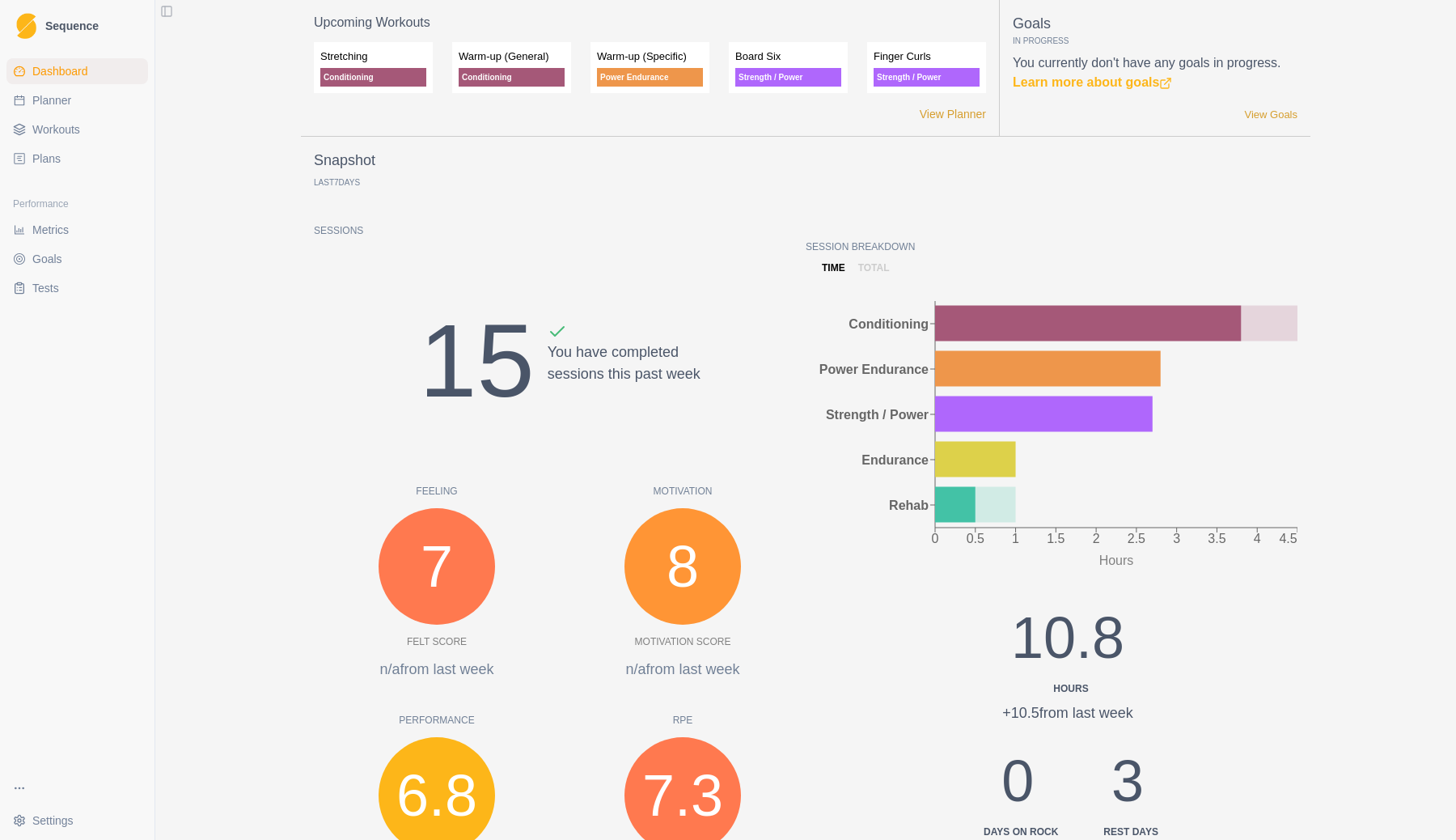
click at [59, 98] on span "Planner" at bounding box center [52, 101] width 39 height 16
select select "month"
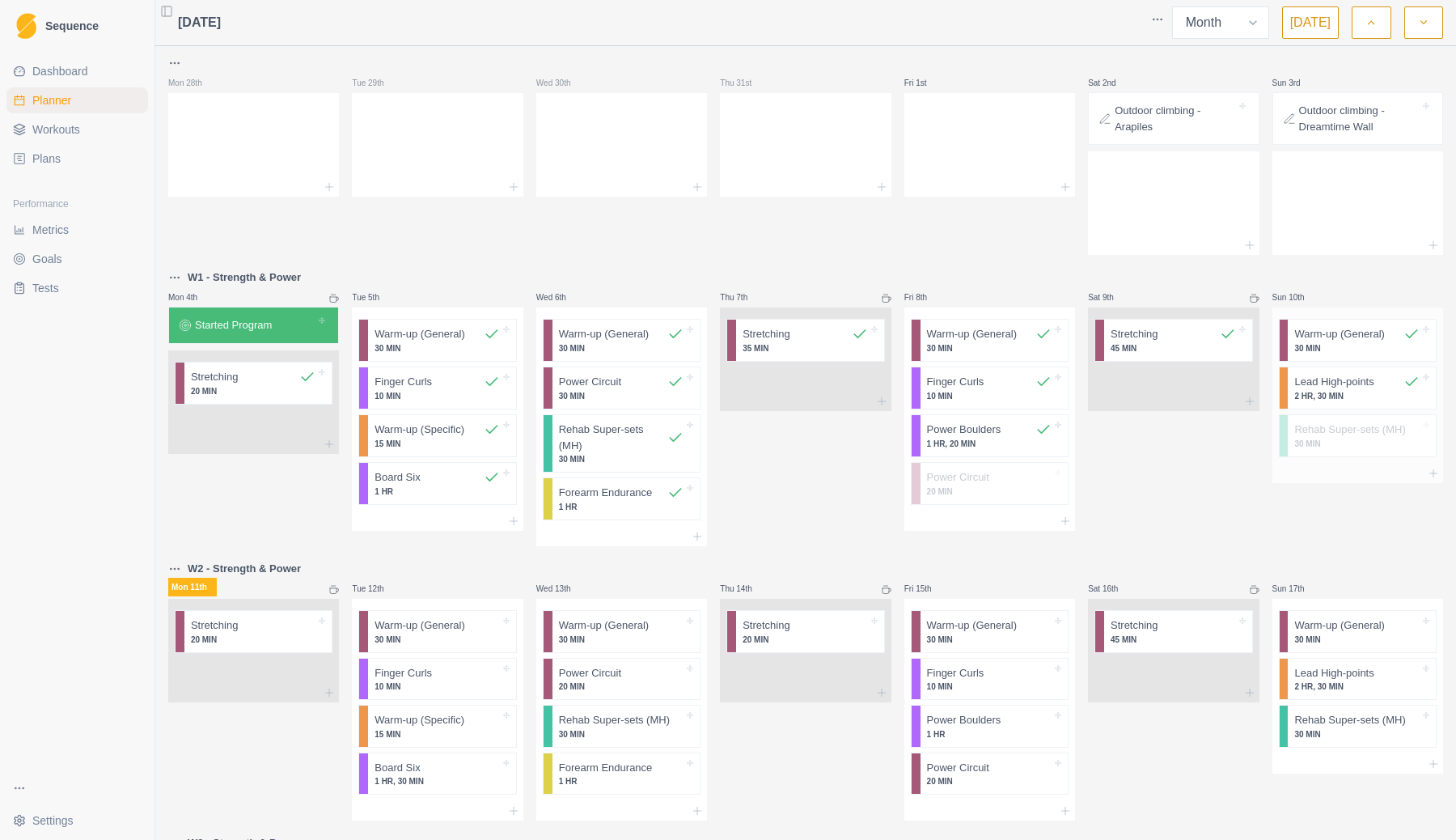
click at [1379, 426] on p "Rehab Super-sets (MH)" at bounding box center [1349, 429] width 111 height 16
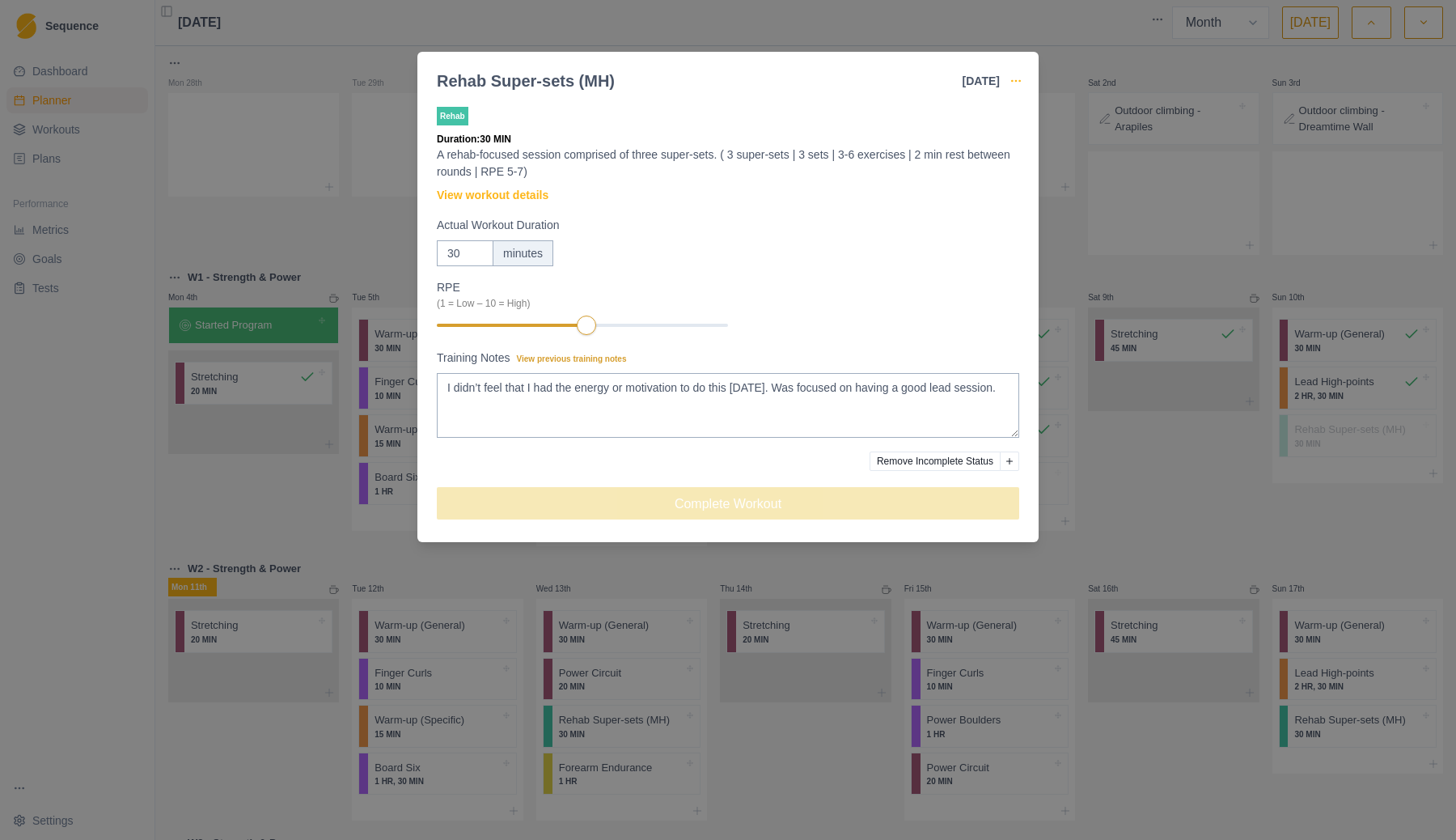
click at [1014, 82] on icon "button" at bounding box center [1016, 81] width 13 height 13
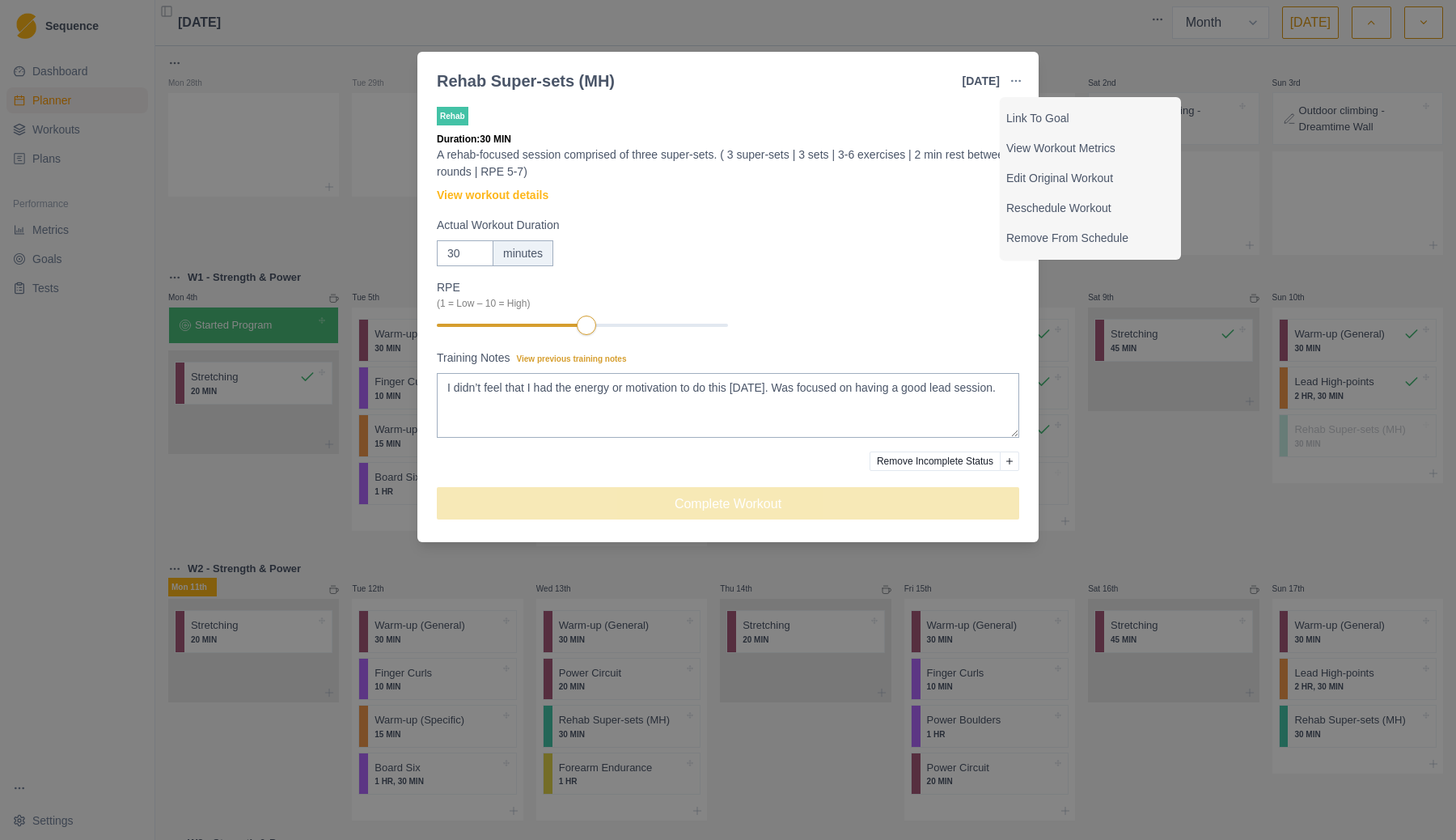
click at [1028, 510] on div "Rehab Duration: 30 MIN A rehab-focused session comprised of three super-sets. (…" at bounding box center [728, 320] width 621 height 445
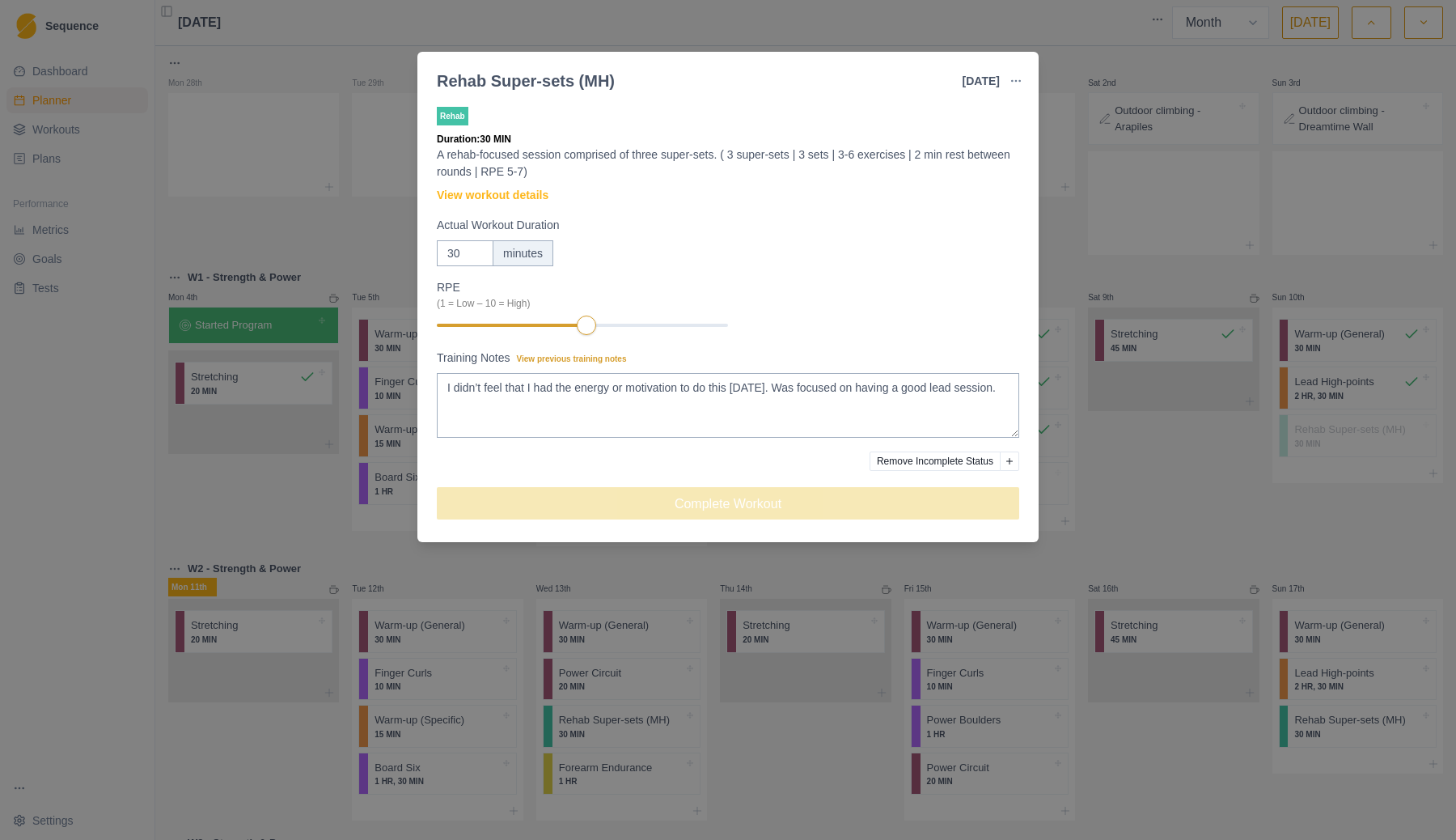
click at [1170, 516] on div "Rehab Super-sets (MH) [DATE] Link To Goal View Workout Metrics Edit Original Wo…" at bounding box center [728, 420] width 1456 height 840
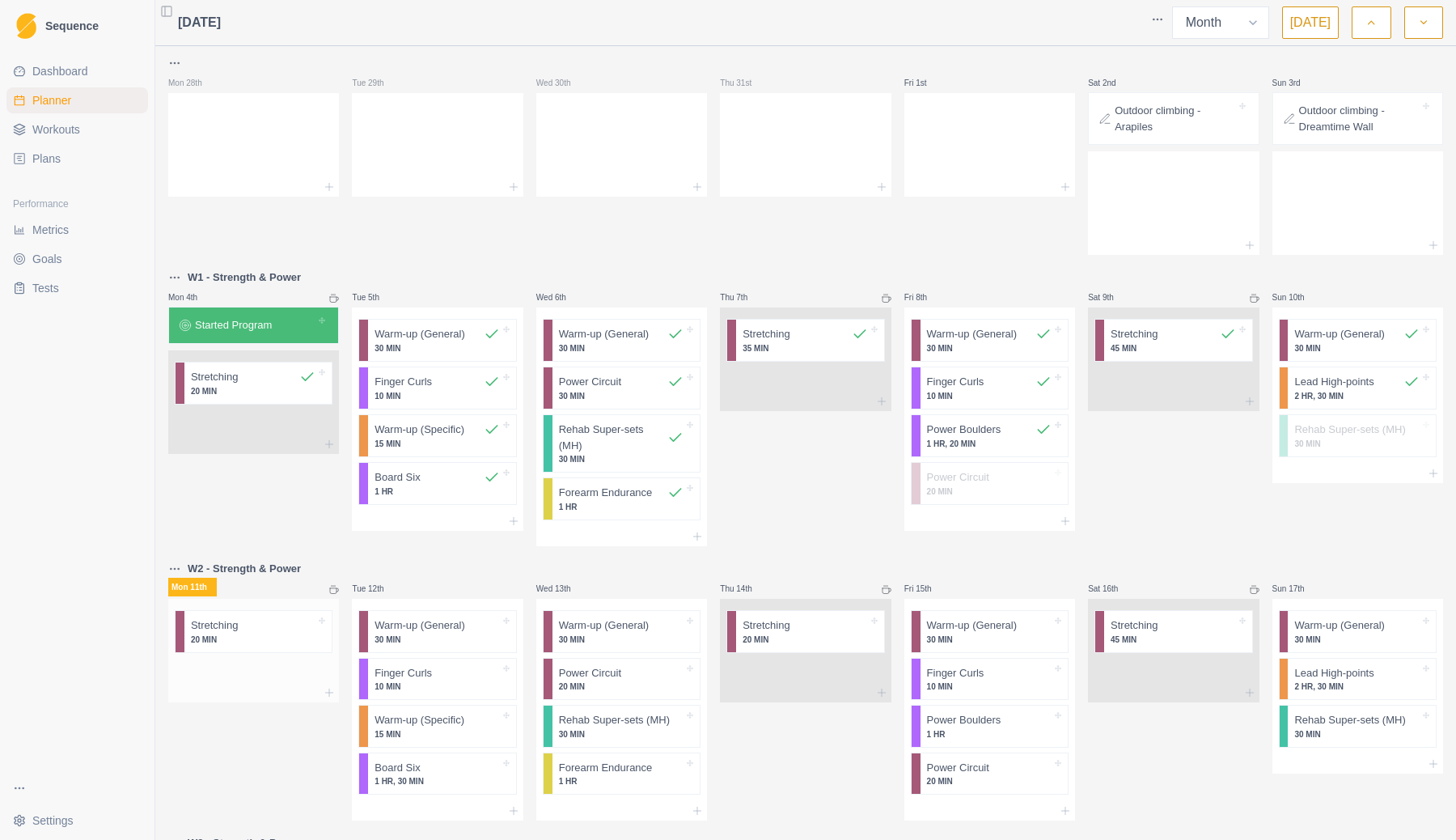
click at [252, 676] on div at bounding box center [253, 672] width 170 height 24
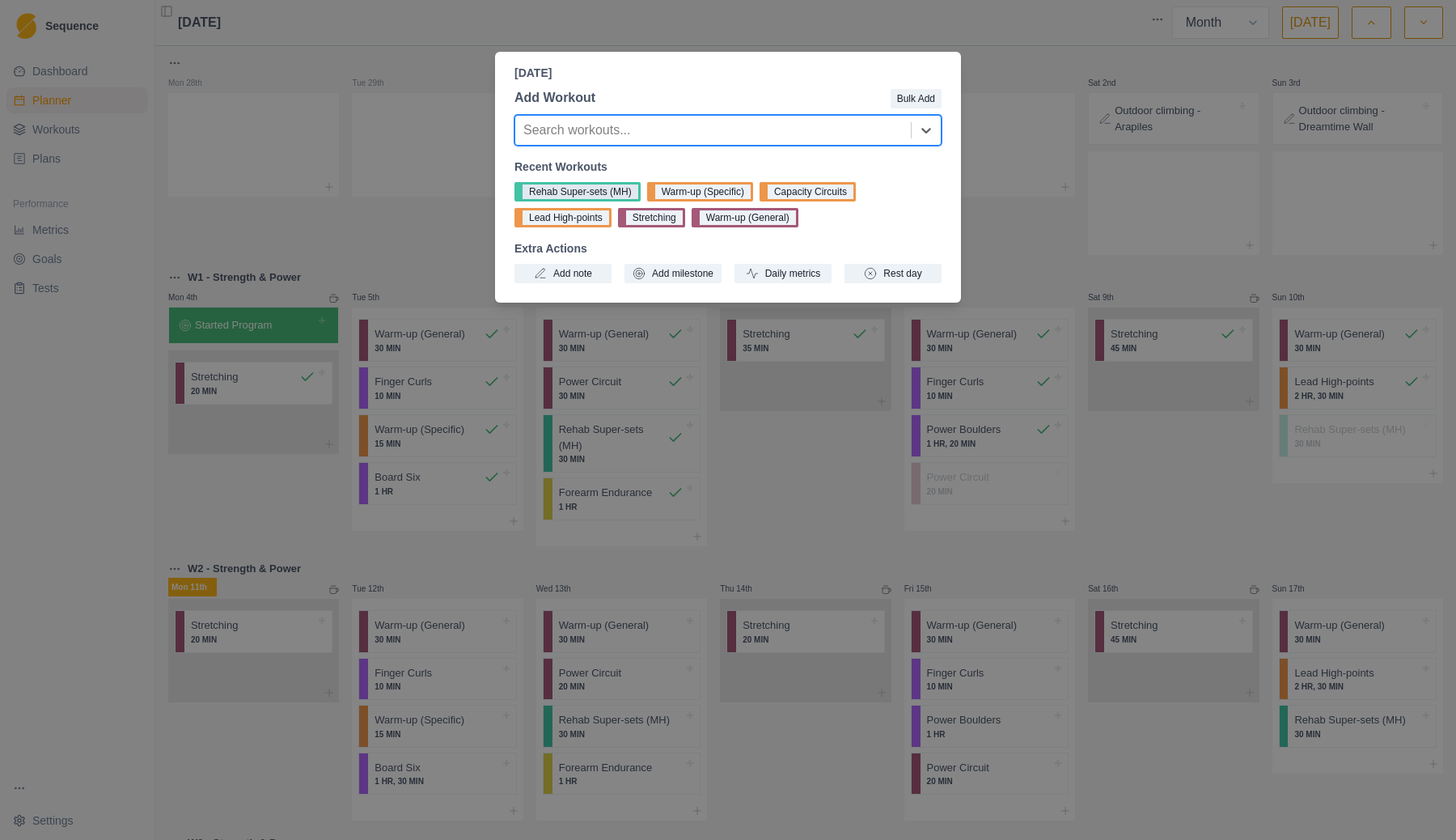
click at [557, 192] on button "Rehab Super-sets (MH)" at bounding box center [578, 192] width 127 height 19
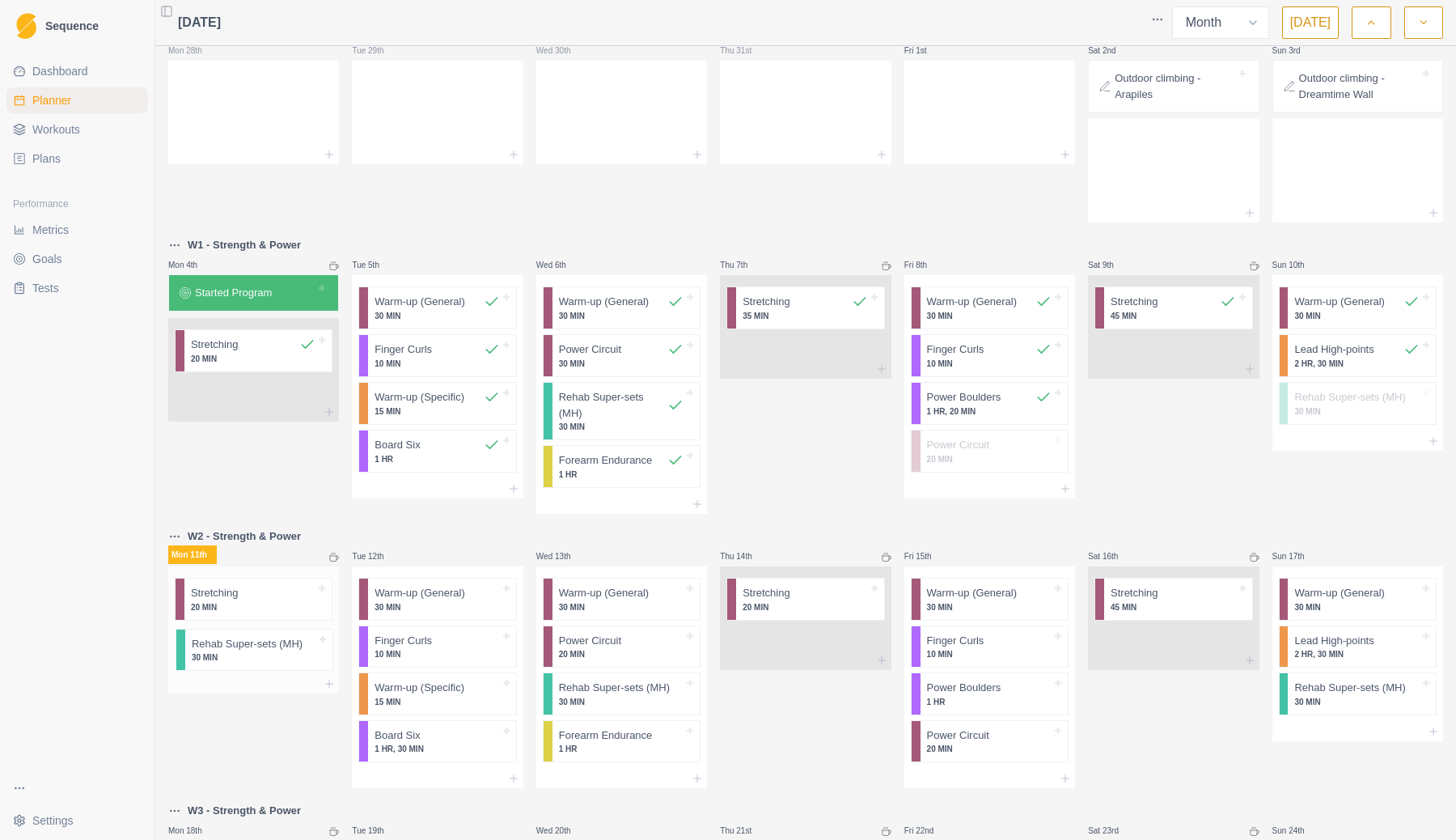
scroll to position [35, 0]
drag, startPoint x: 241, startPoint y: 689, endPoint x: 240, endPoint y: 605, distance: 84.0
click at [240, 605] on div "Stretching 20 MIN Rehab Super-sets (MH) 30 MIN" at bounding box center [253, 618] width 170 height 108
click at [257, 597] on p "Rehab Super-sets (MH)" at bounding box center [246, 591] width 111 height 16
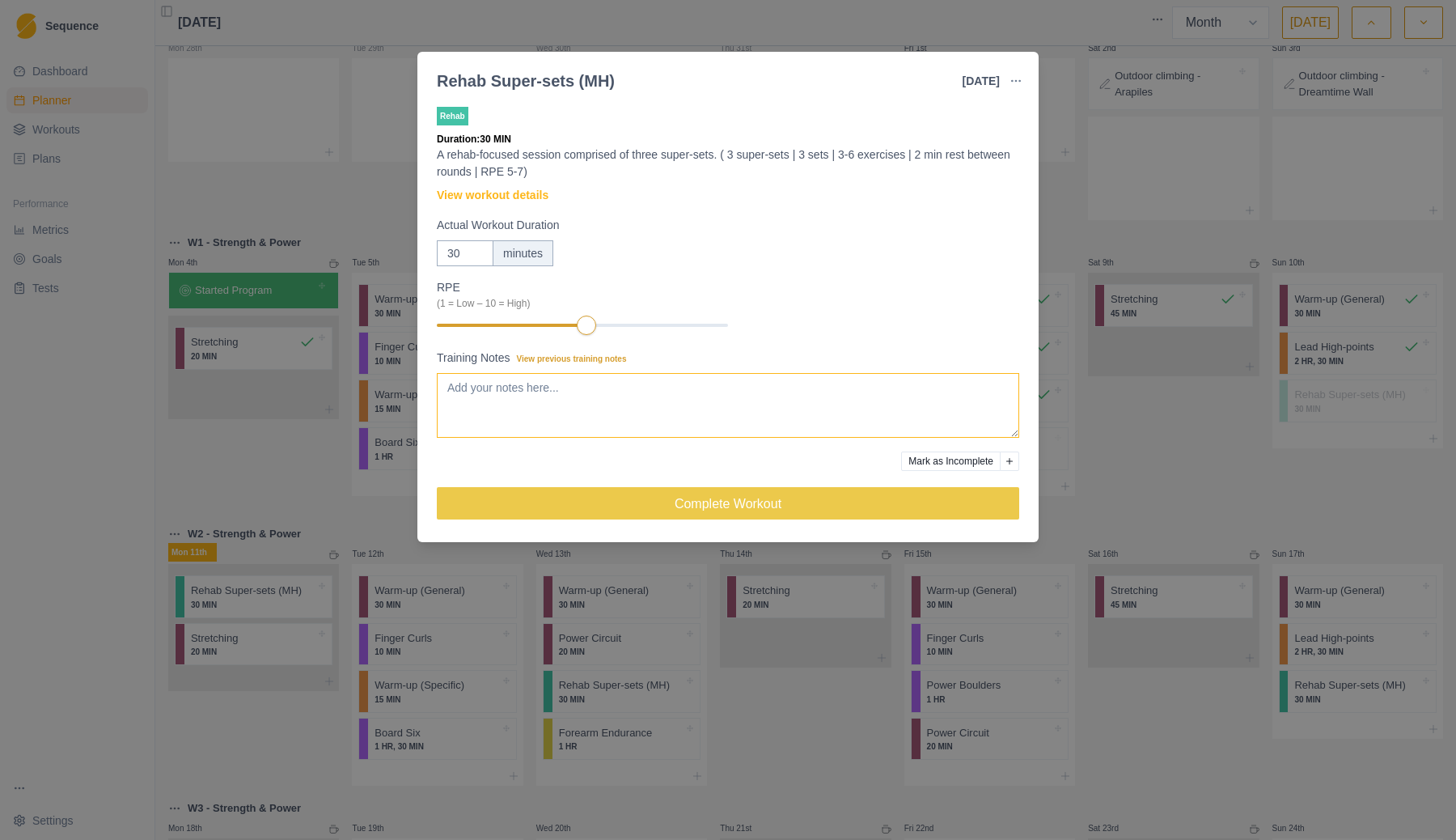
click at [523, 402] on textarea "Training Notes View previous training notes" at bounding box center [728, 406] width 582 height 65
type textarea "I didn't complete [DATE] rehab workout, so have put a new one here"
drag, startPoint x: 464, startPoint y: 253, endPoint x: 439, endPoint y: 252, distance: 25.0
click at [439, 252] on input "30" at bounding box center [465, 253] width 57 height 26
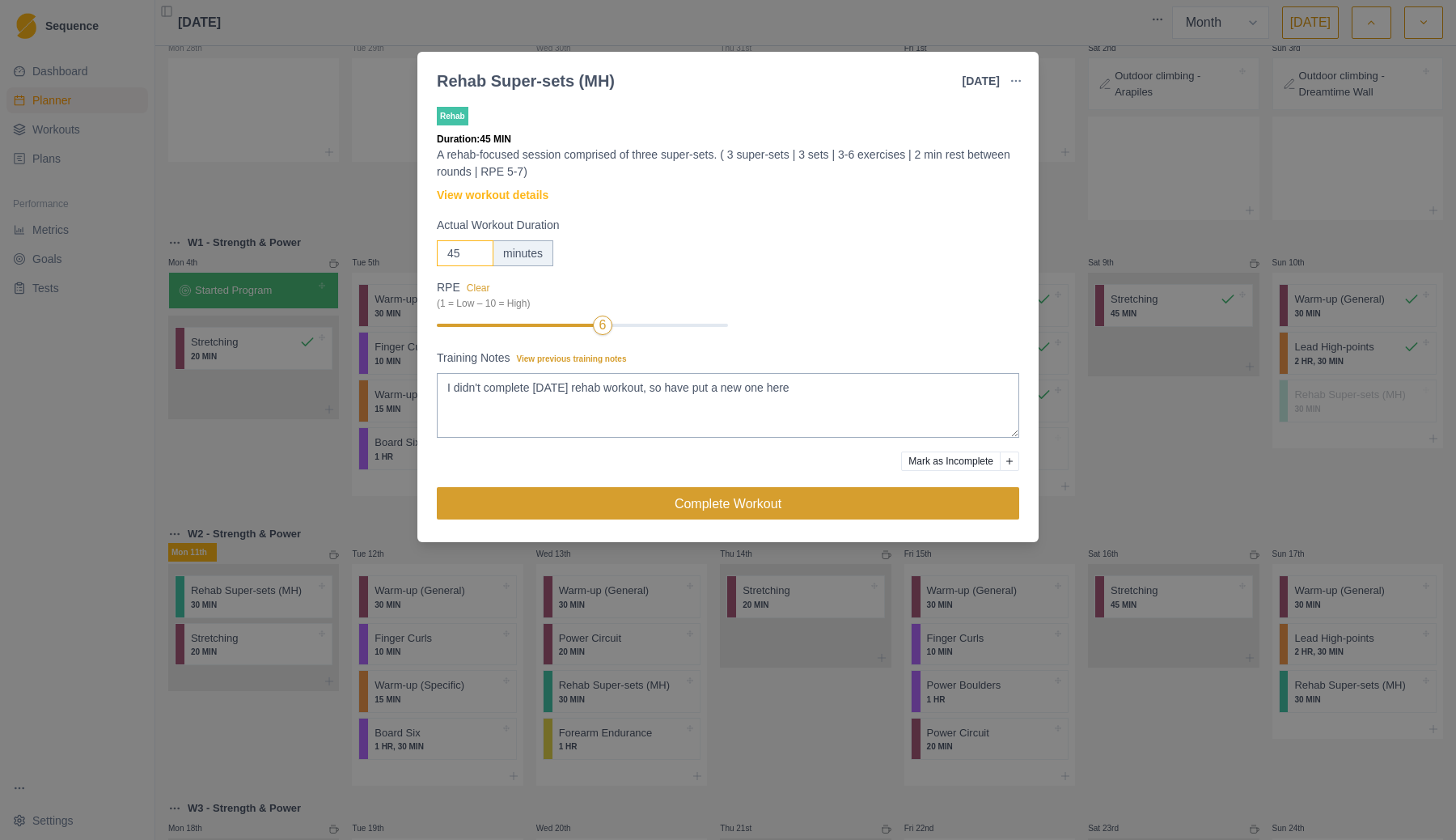
type input "45"
click at [761, 503] on button "Complete Workout" at bounding box center [728, 503] width 582 height 32
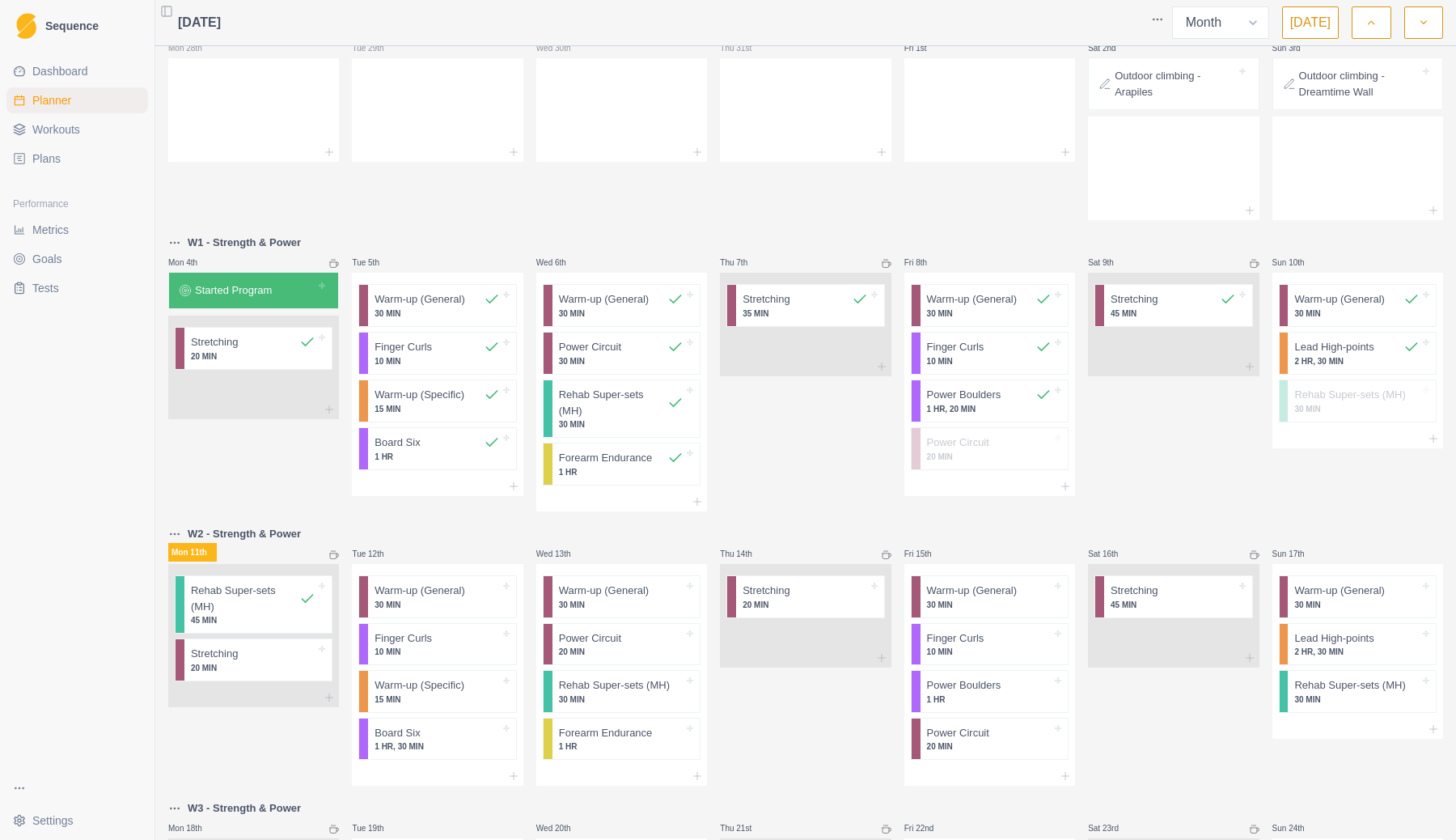
click at [336, 554] on icon at bounding box center [334, 555] width 10 height 10
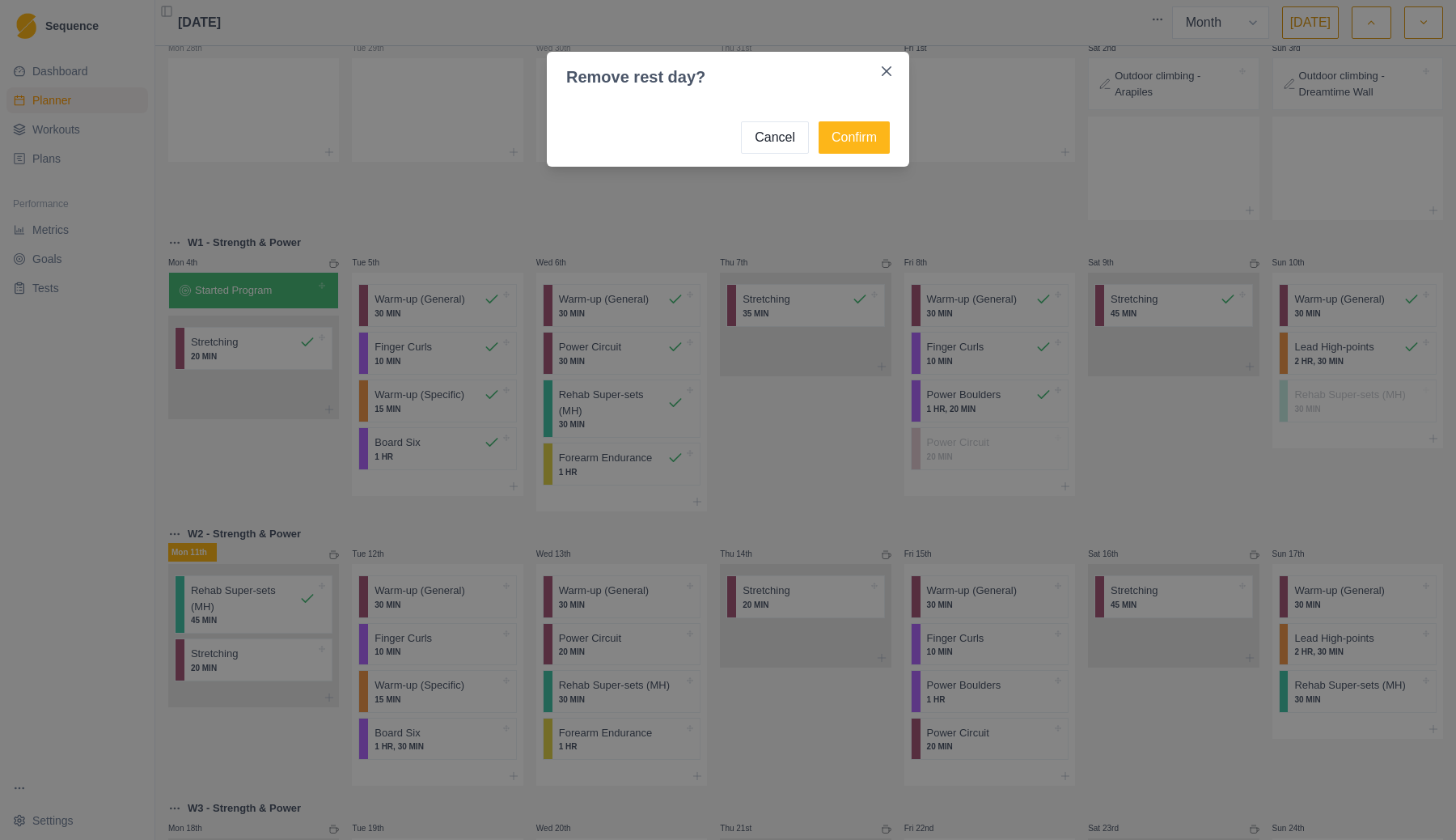
click at [775, 135] on button "Cancel" at bounding box center [775, 138] width 68 height 32
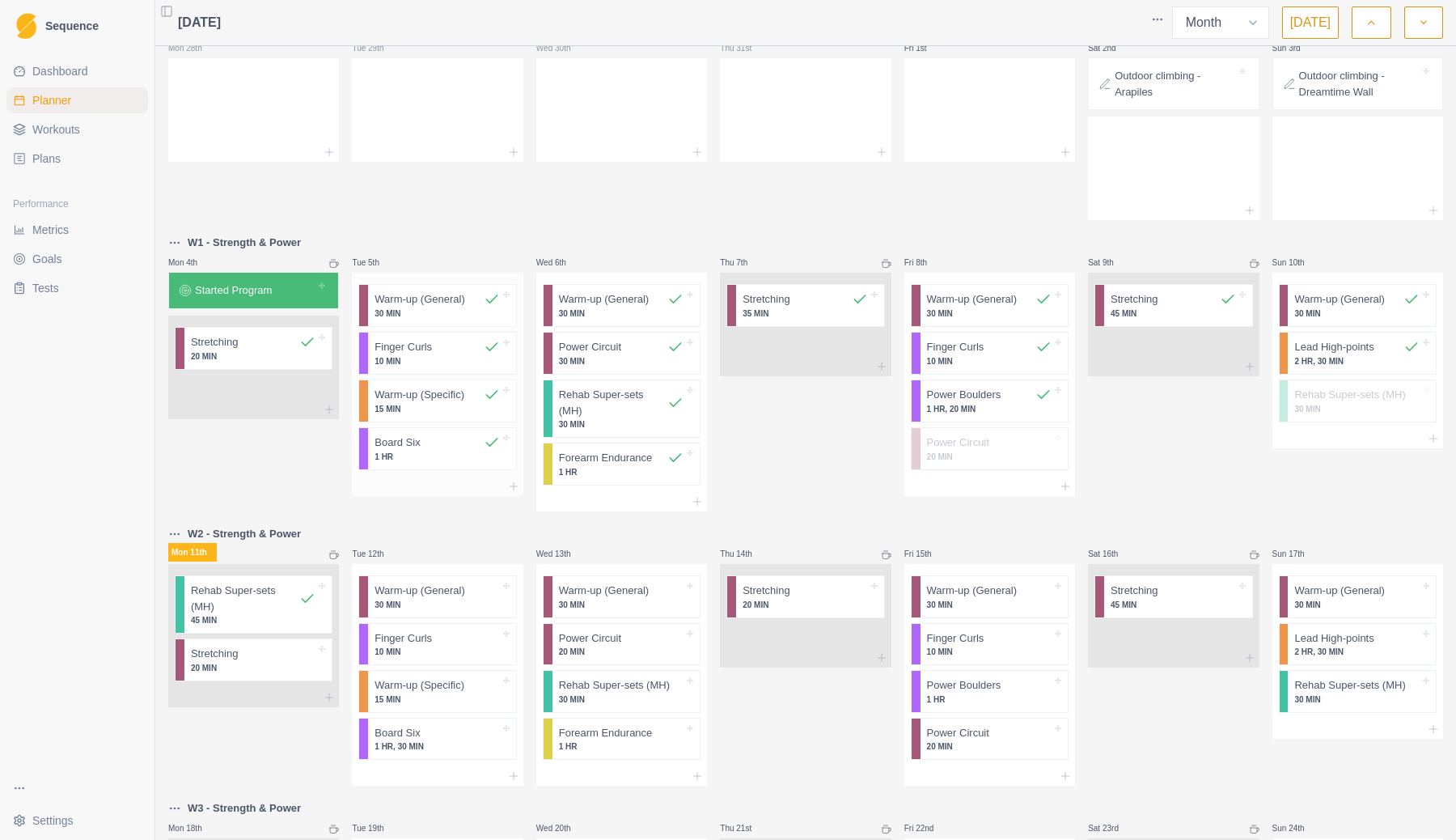
click at [422, 306] on p "Warm-up (General)" at bounding box center [419, 299] width 90 height 16
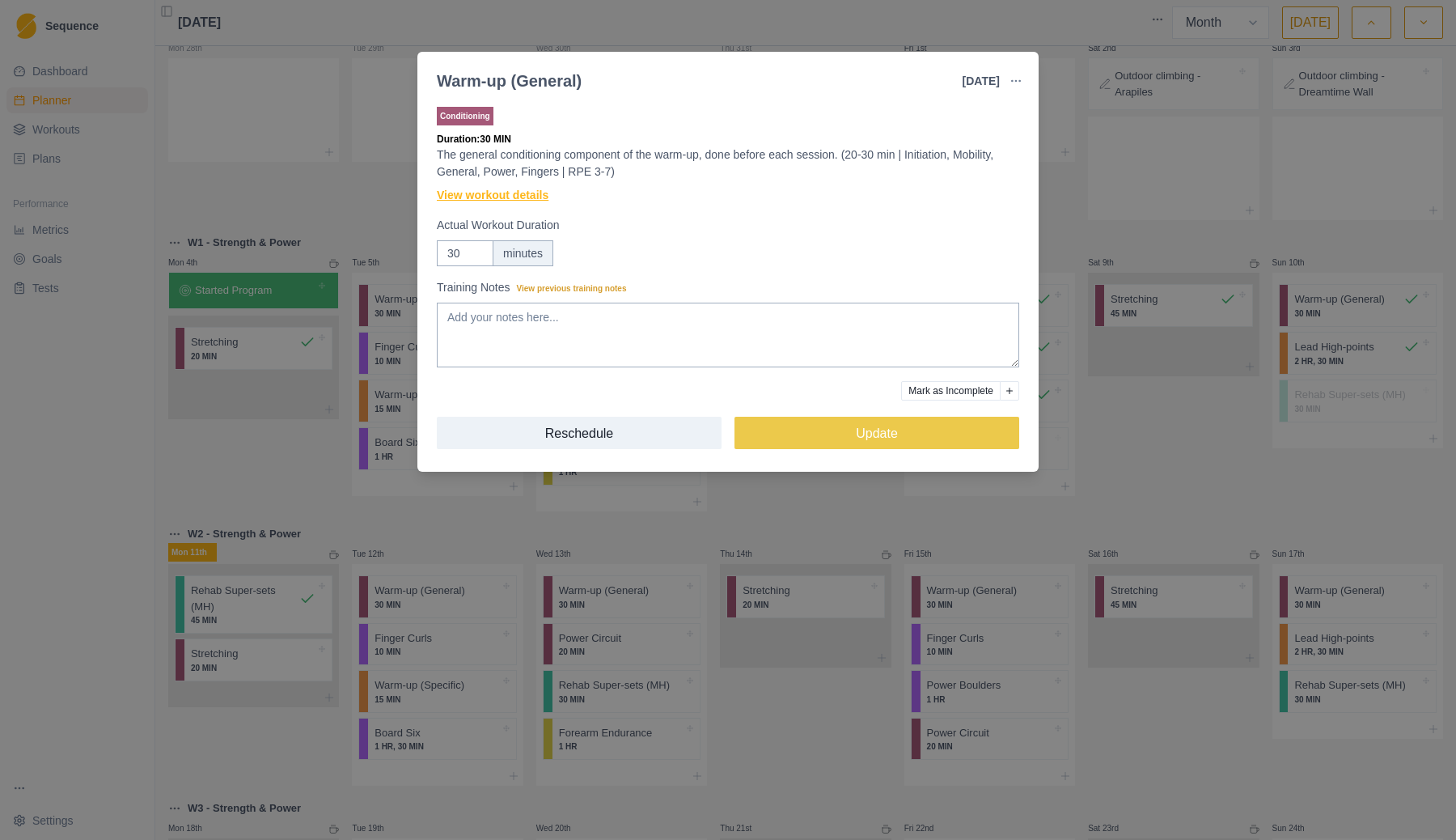
click at [522, 194] on link "View workout details" at bounding box center [492, 195] width 112 height 17
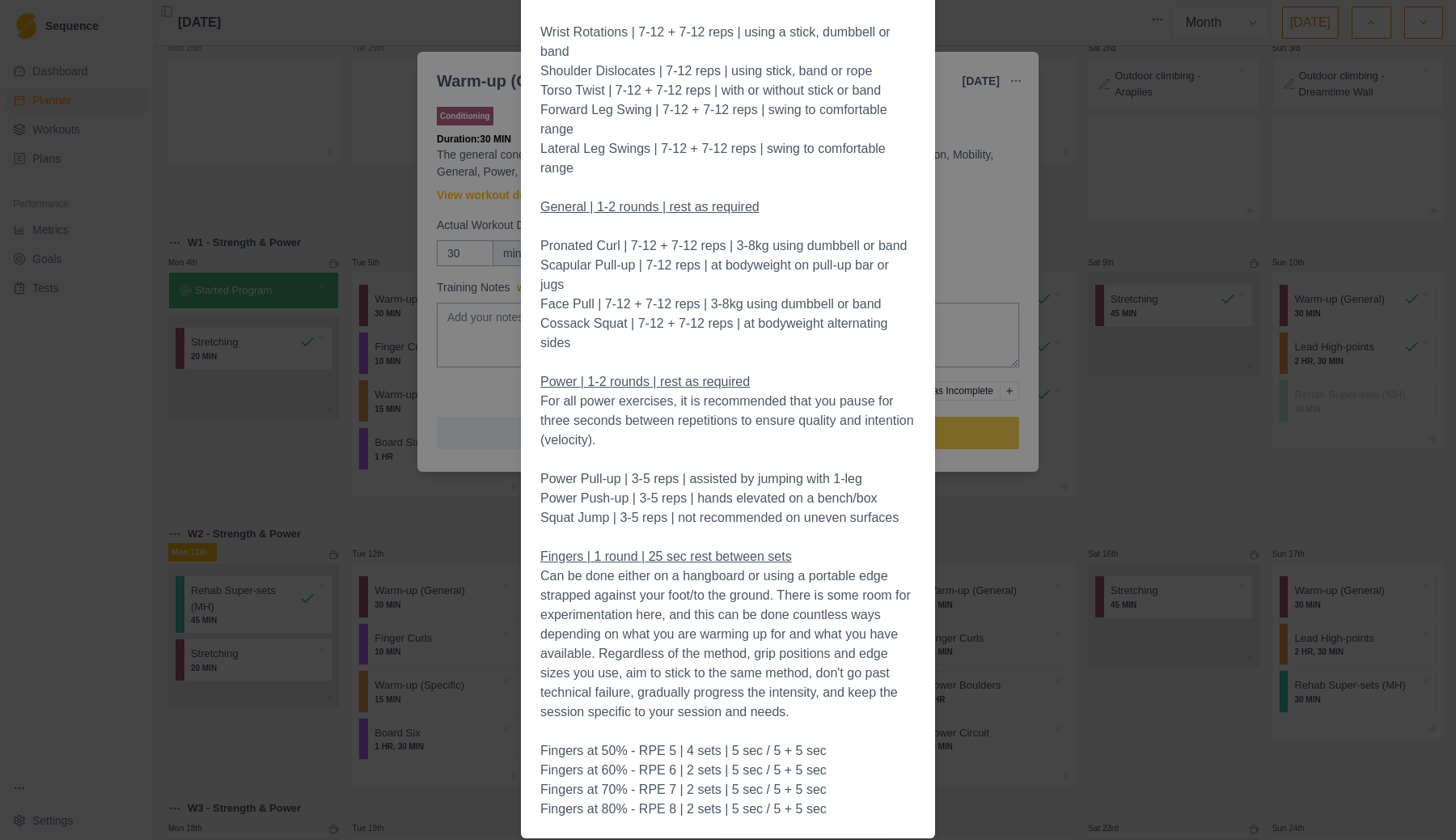
scroll to position [783, 0]
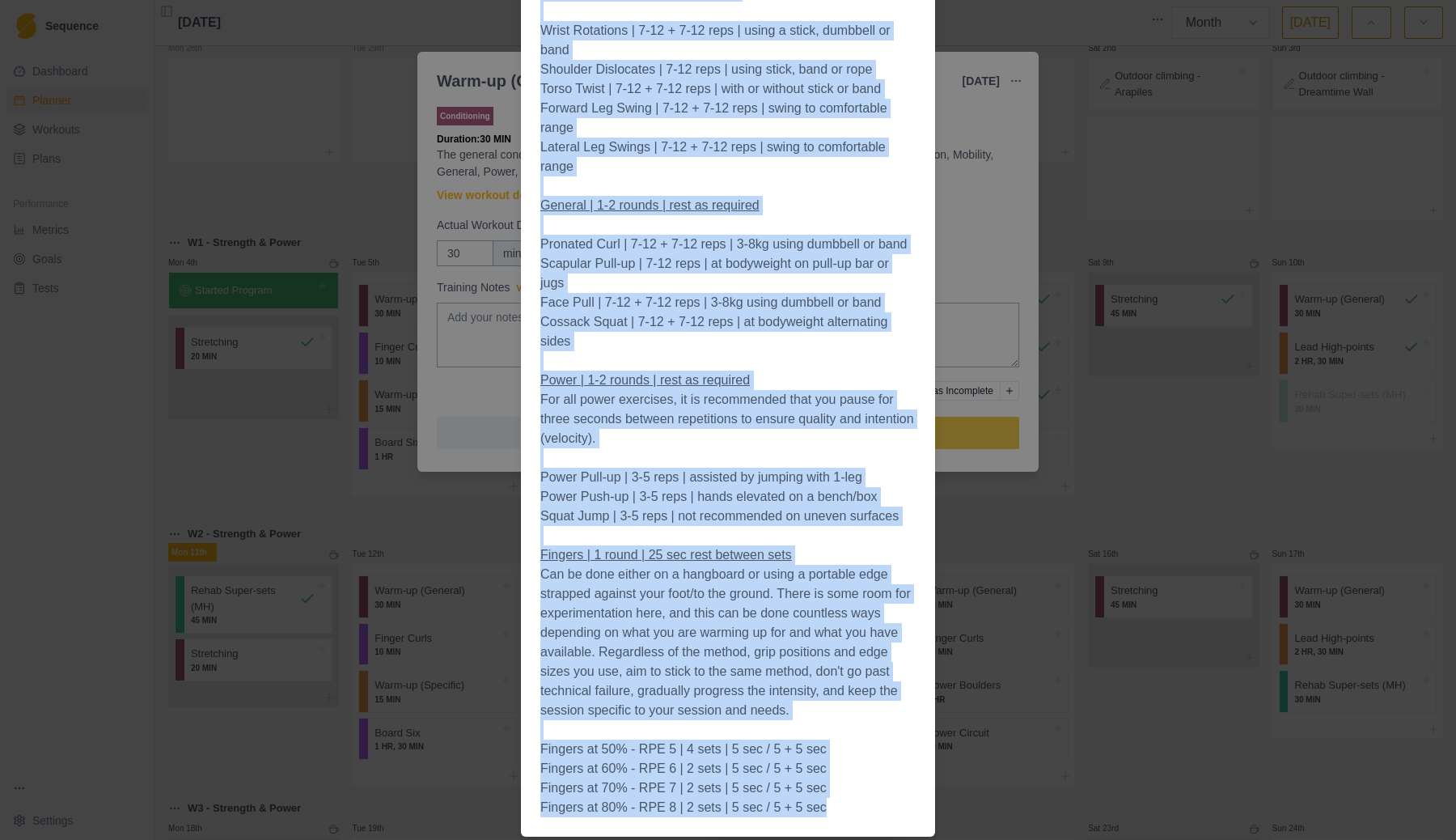
drag, startPoint x: 539, startPoint y: 538, endPoint x: 834, endPoint y: 808, distance: 399.9
click at [834, 808] on div "Outdoor Context One restriction to the viability of doing your warm-up in its e…" at bounding box center [728, 95] width 414 height 1483
copy span "Initiation | 1 round | time permitting To initiate the warm-up, we recommend yo…"
click at [462, 534] on div "Workout Details Outdoor Context One restriction to the viability of doing your …" at bounding box center [728, 420] width 1456 height 840
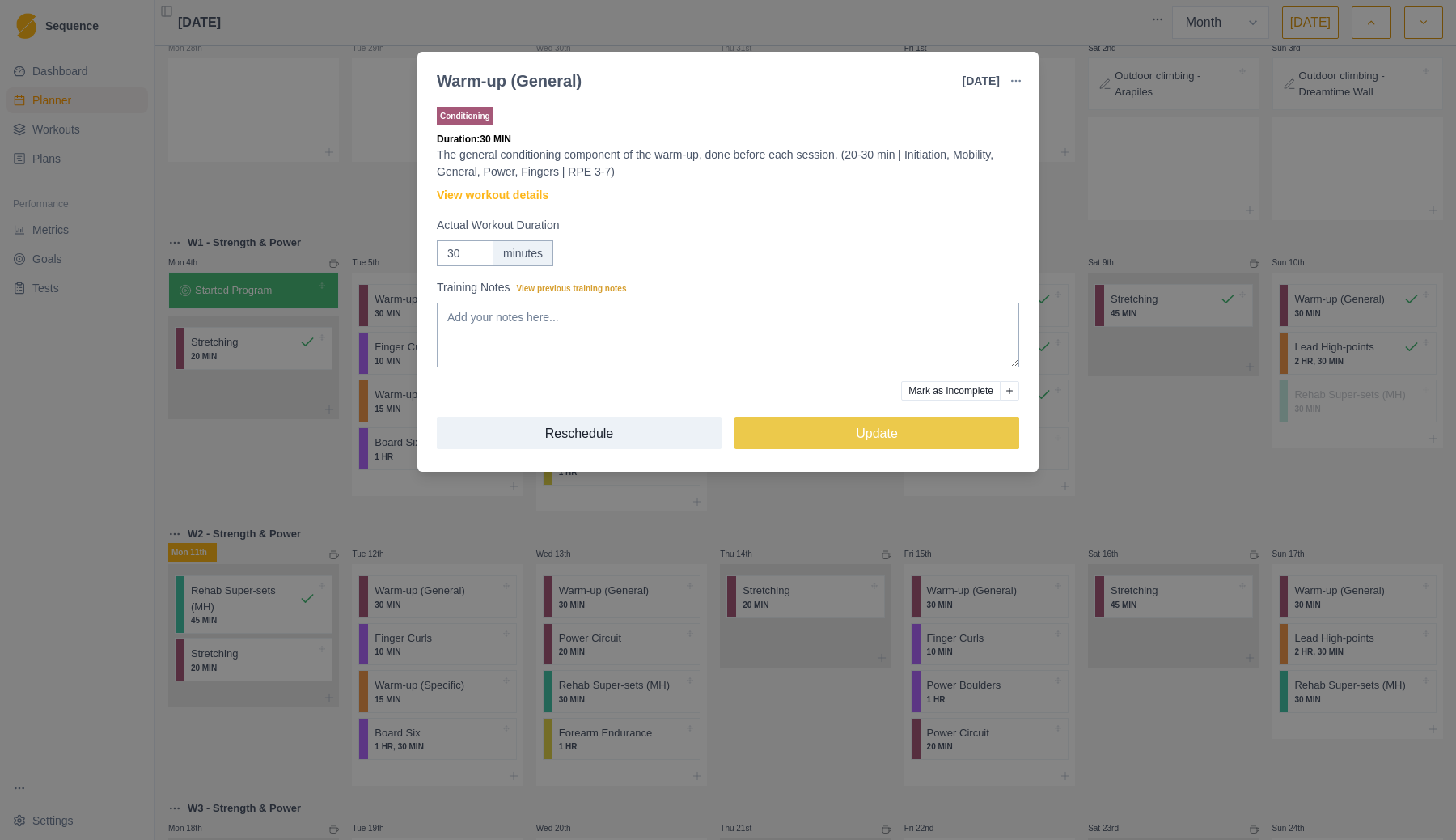
click at [1094, 222] on div "Warm-up (General) [DATE] Link To Goal View Workout Metrics Edit Original Workou…" at bounding box center [728, 420] width 1456 height 840
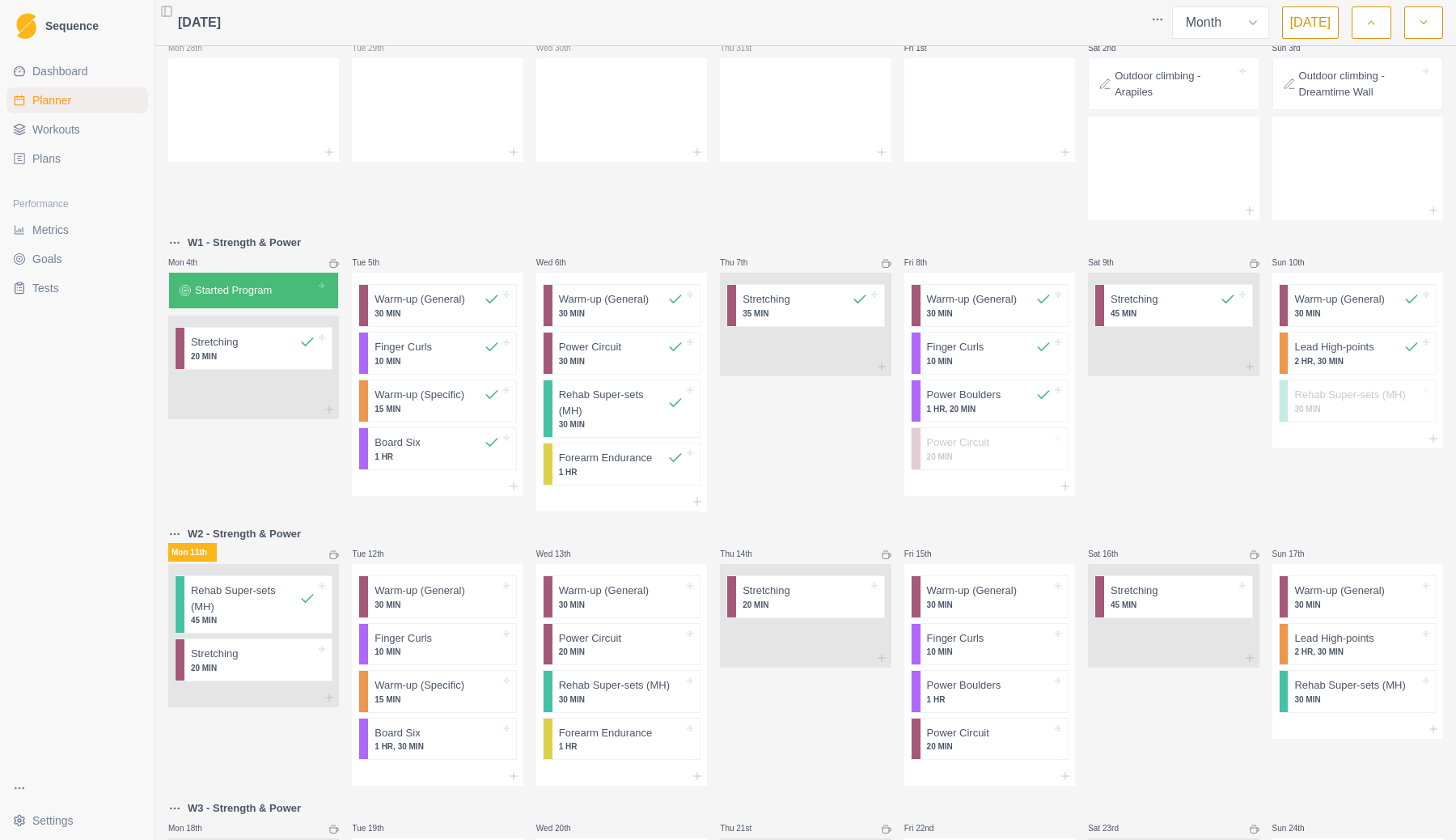
click at [75, 134] on span "Workouts" at bounding box center [56, 130] width 48 height 16
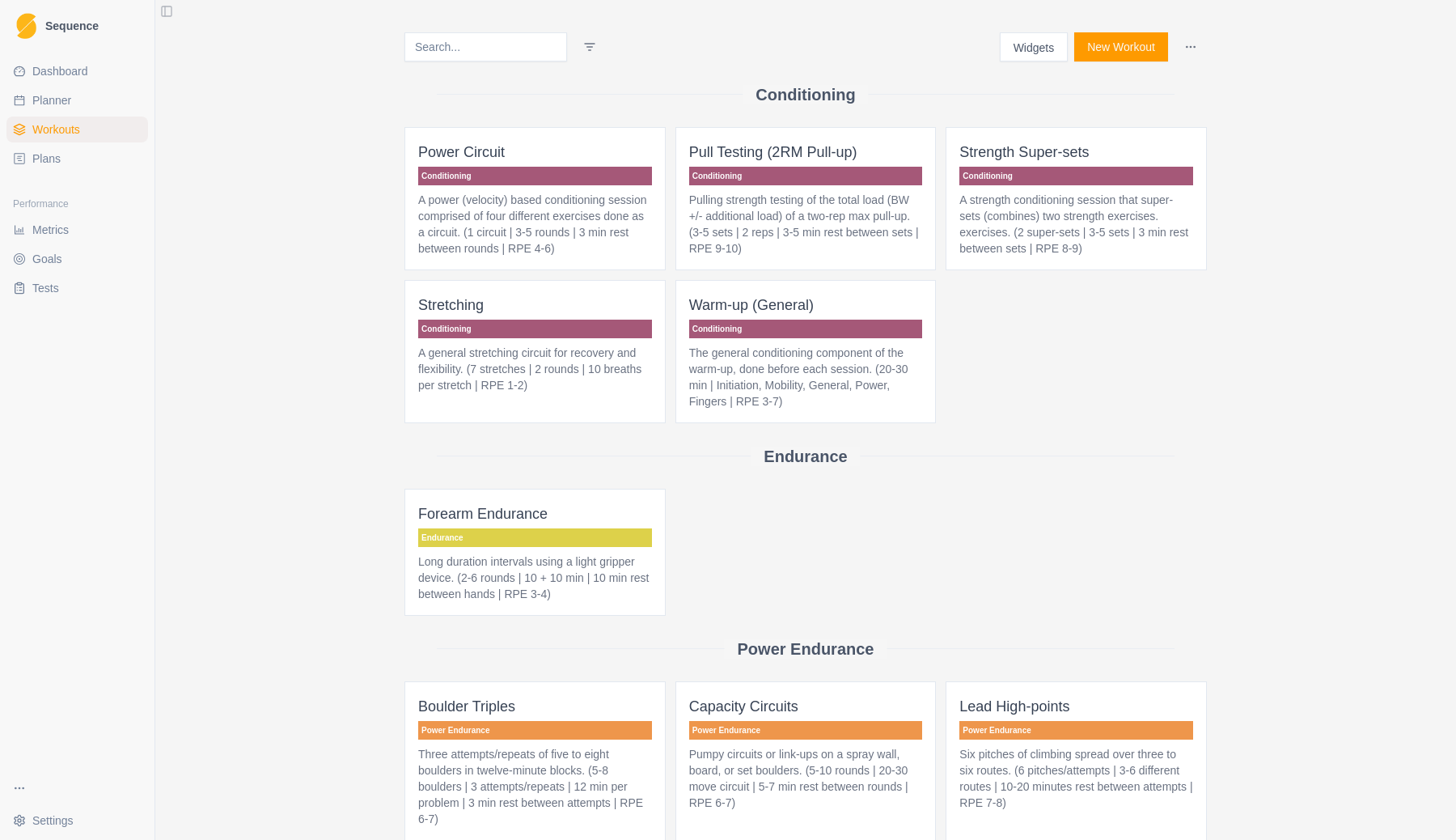
click at [1117, 45] on button "New Workout" at bounding box center [1121, 47] width 94 height 29
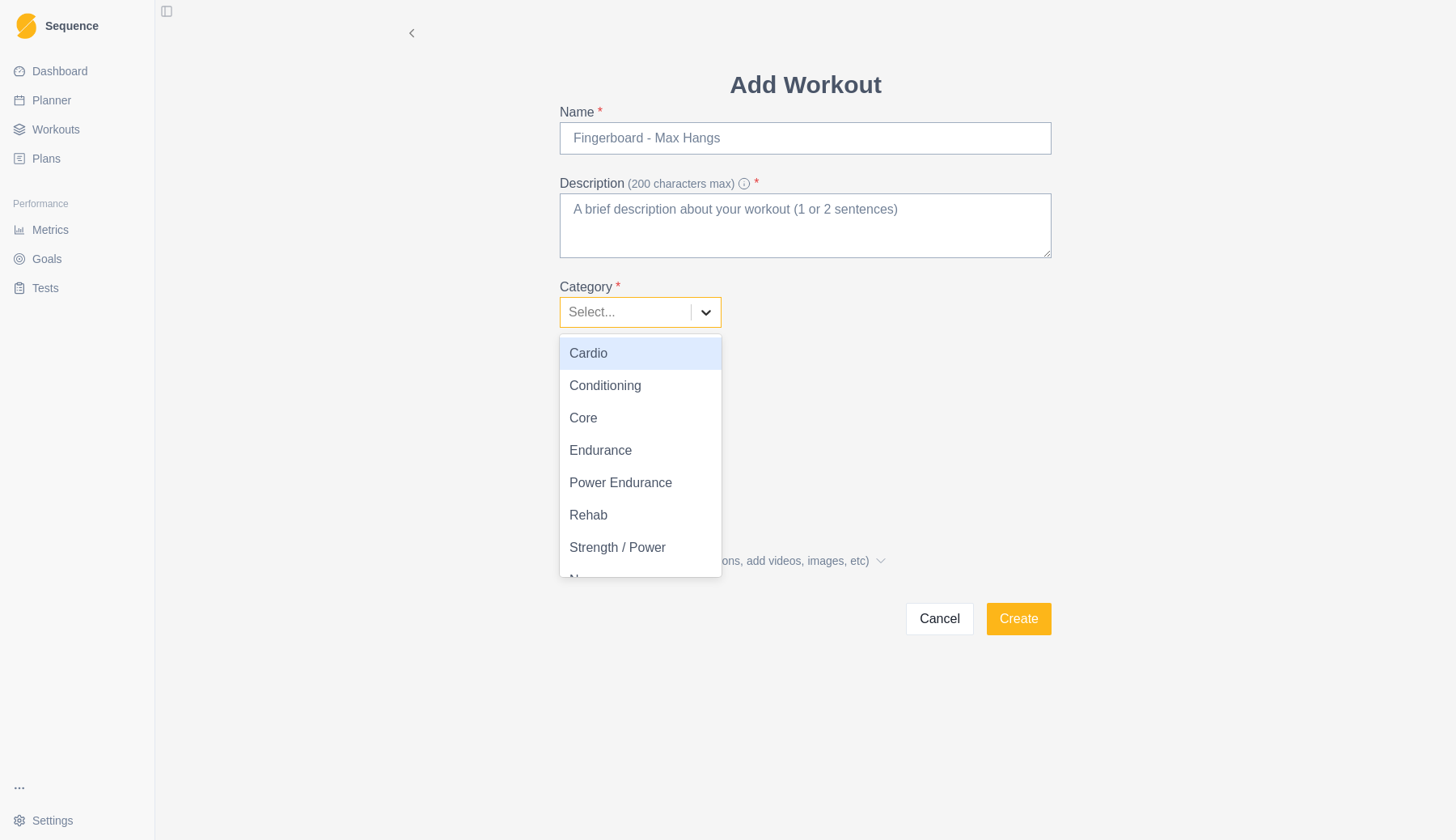
click at [699, 310] on icon at bounding box center [706, 312] width 16 height 16
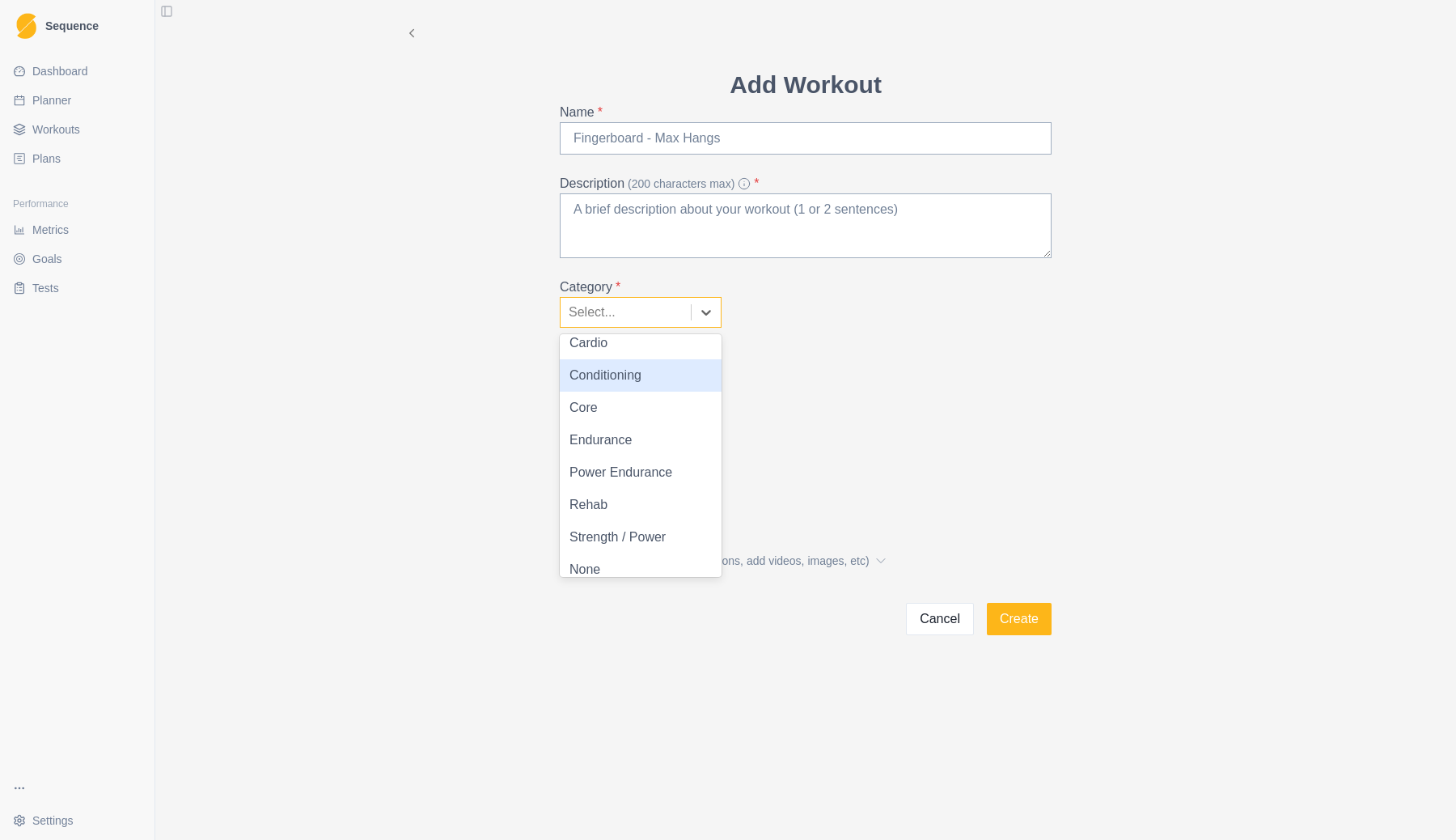
scroll to position [9, 0]
click at [617, 368] on div "Conditioning" at bounding box center [640, 377] width 161 height 32
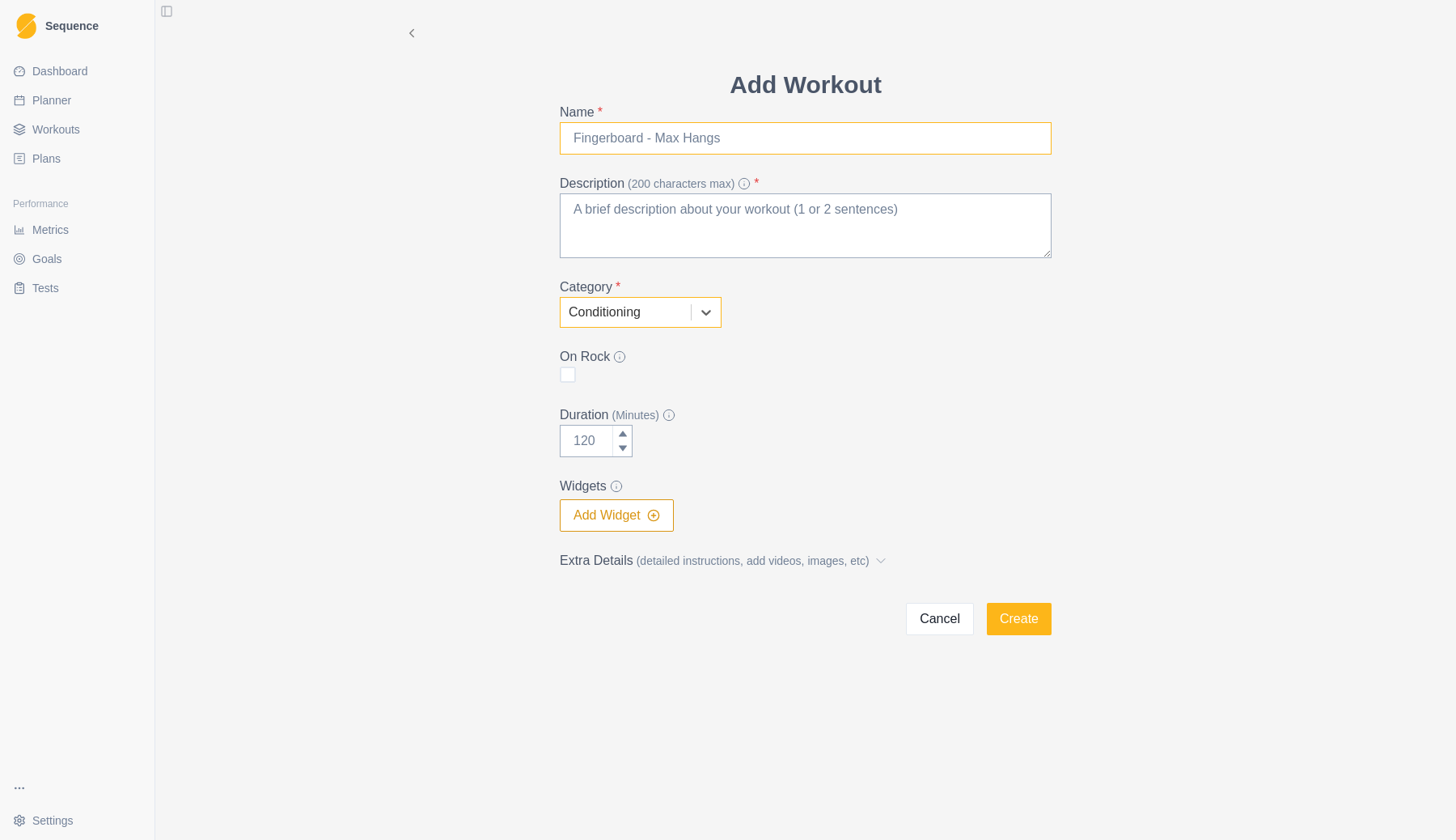
click at [642, 129] on input "Name *" at bounding box center [805, 139] width 492 height 32
type input "Warm up (Power)"
drag, startPoint x: 595, startPoint y: 443, endPoint x: 571, endPoint y: 443, distance: 24.0
click at [571, 443] on input "Duration (Minutes)" at bounding box center [596, 441] width 73 height 32
click at [580, 441] on input "Duration (Minutes)" at bounding box center [596, 441] width 73 height 32
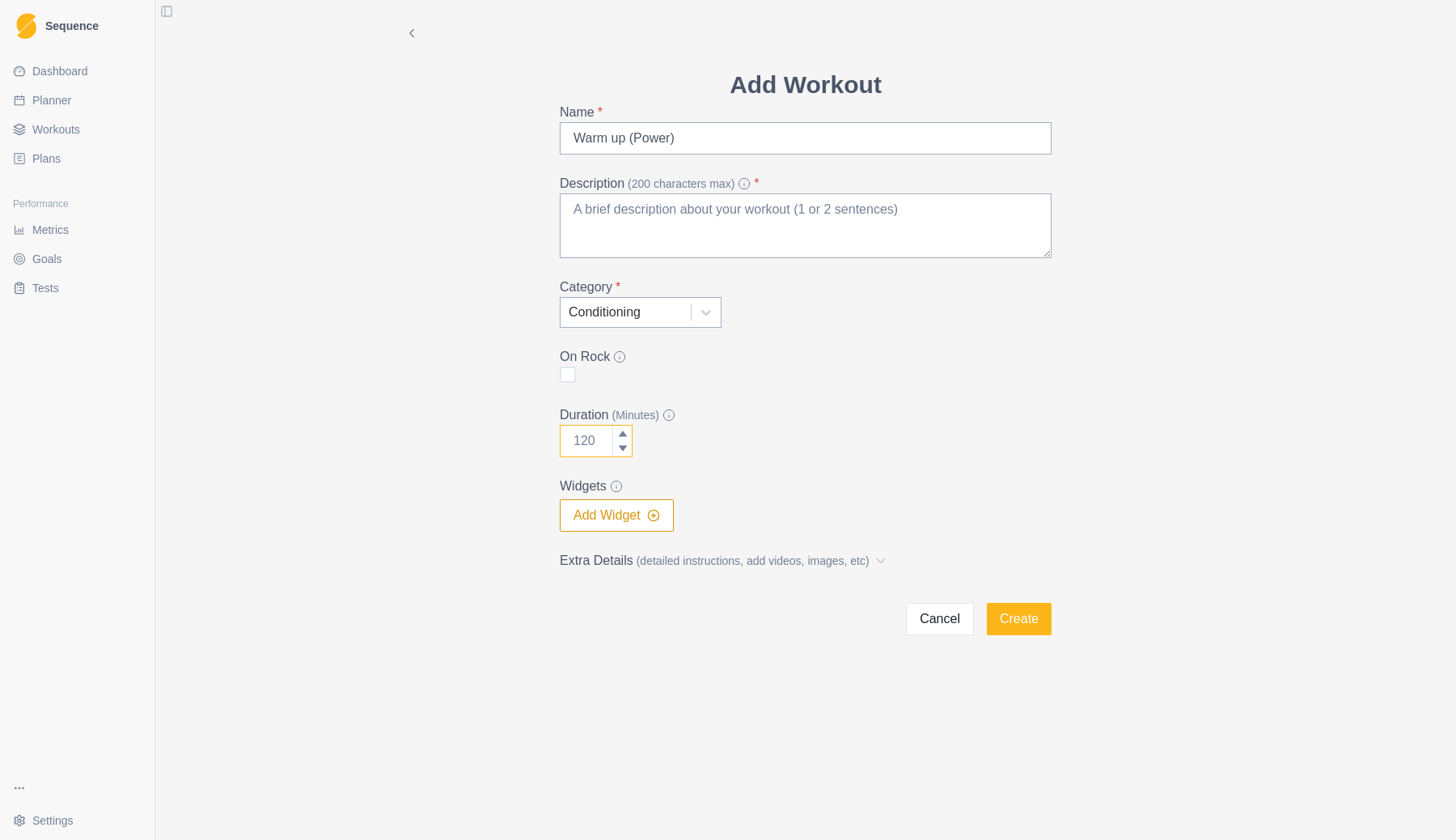
click at [580, 441] on input "Duration (Minutes)" at bounding box center [596, 441] width 73 height 32
type input "30"
click at [654, 513] on line "button" at bounding box center [654, 515] width 0 height 4
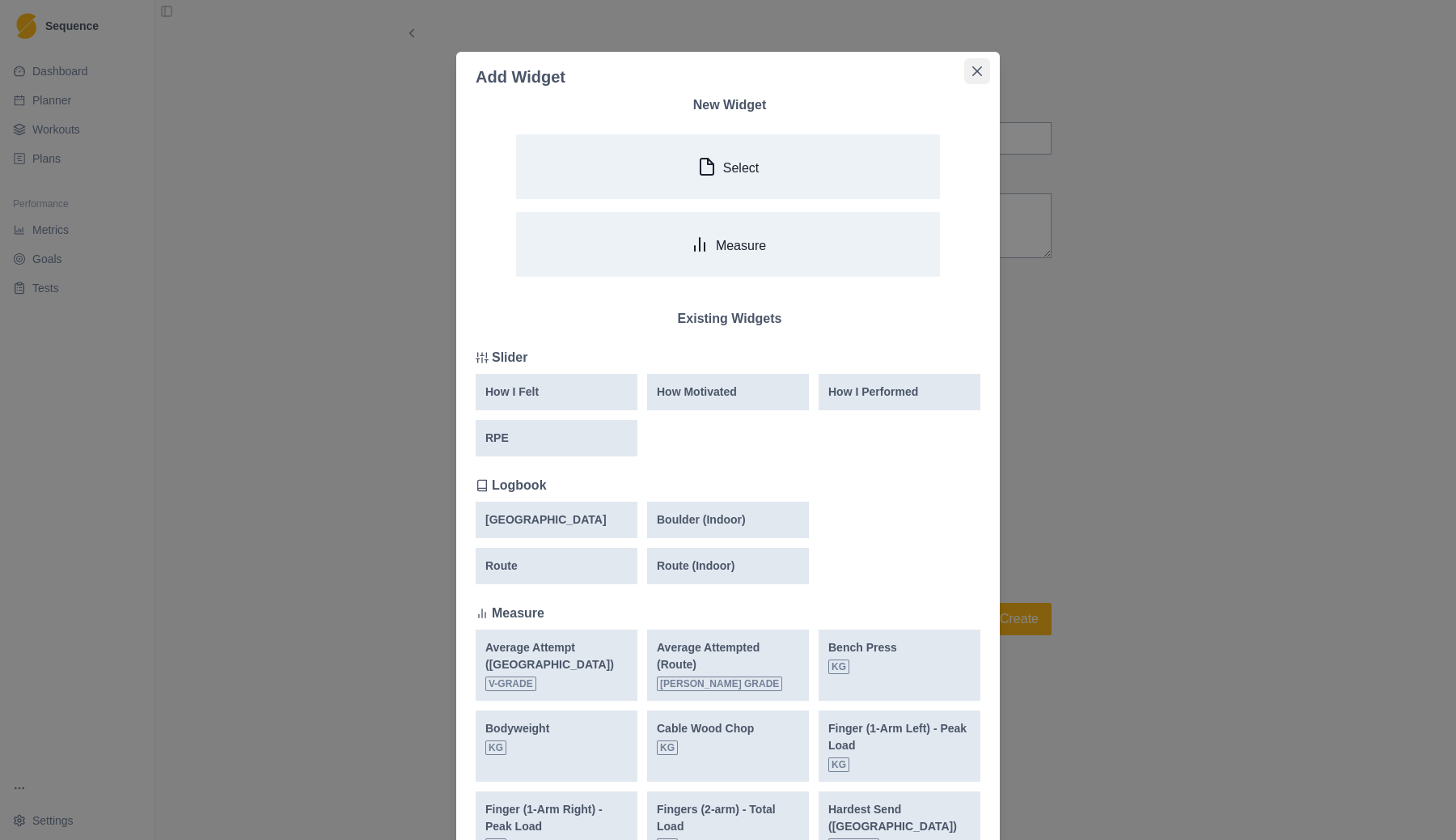
click at [977, 71] on icon "Close" at bounding box center [977, 71] width 10 height 10
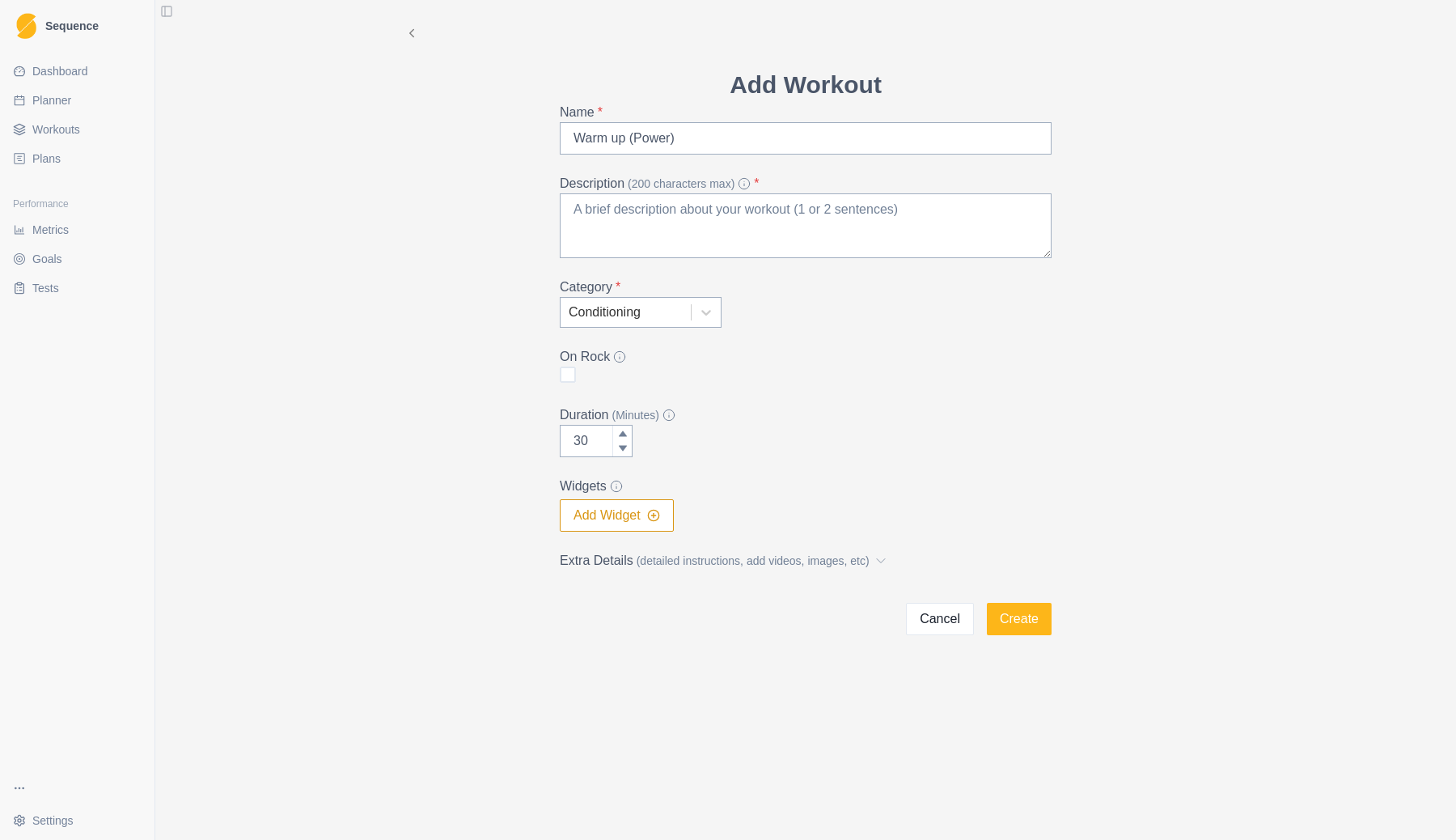
click at [932, 618] on button "Cancel" at bounding box center [940, 619] width 68 height 32
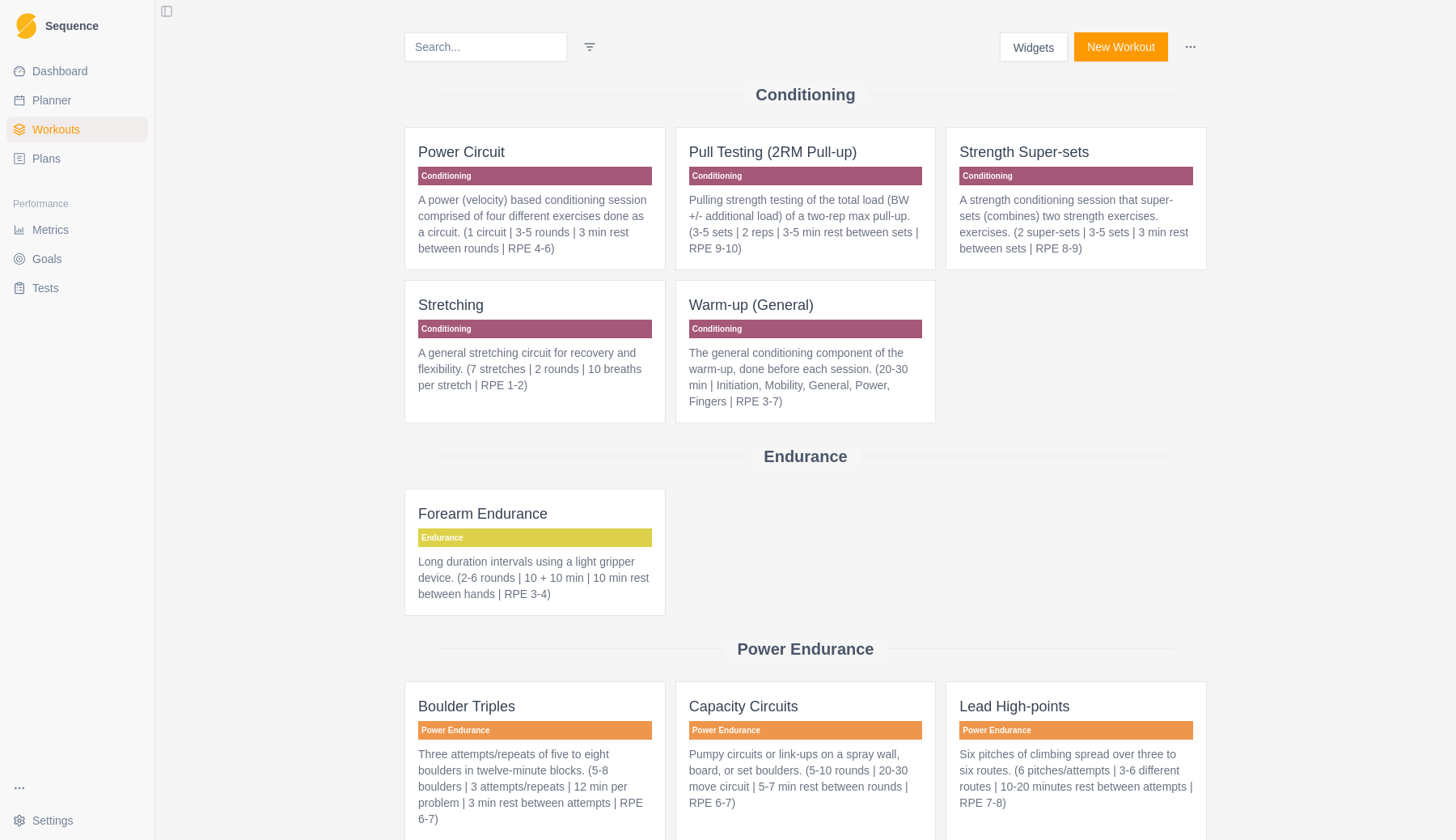
click at [844, 317] on p "Warm-up (General)" at bounding box center [805, 305] width 234 height 23
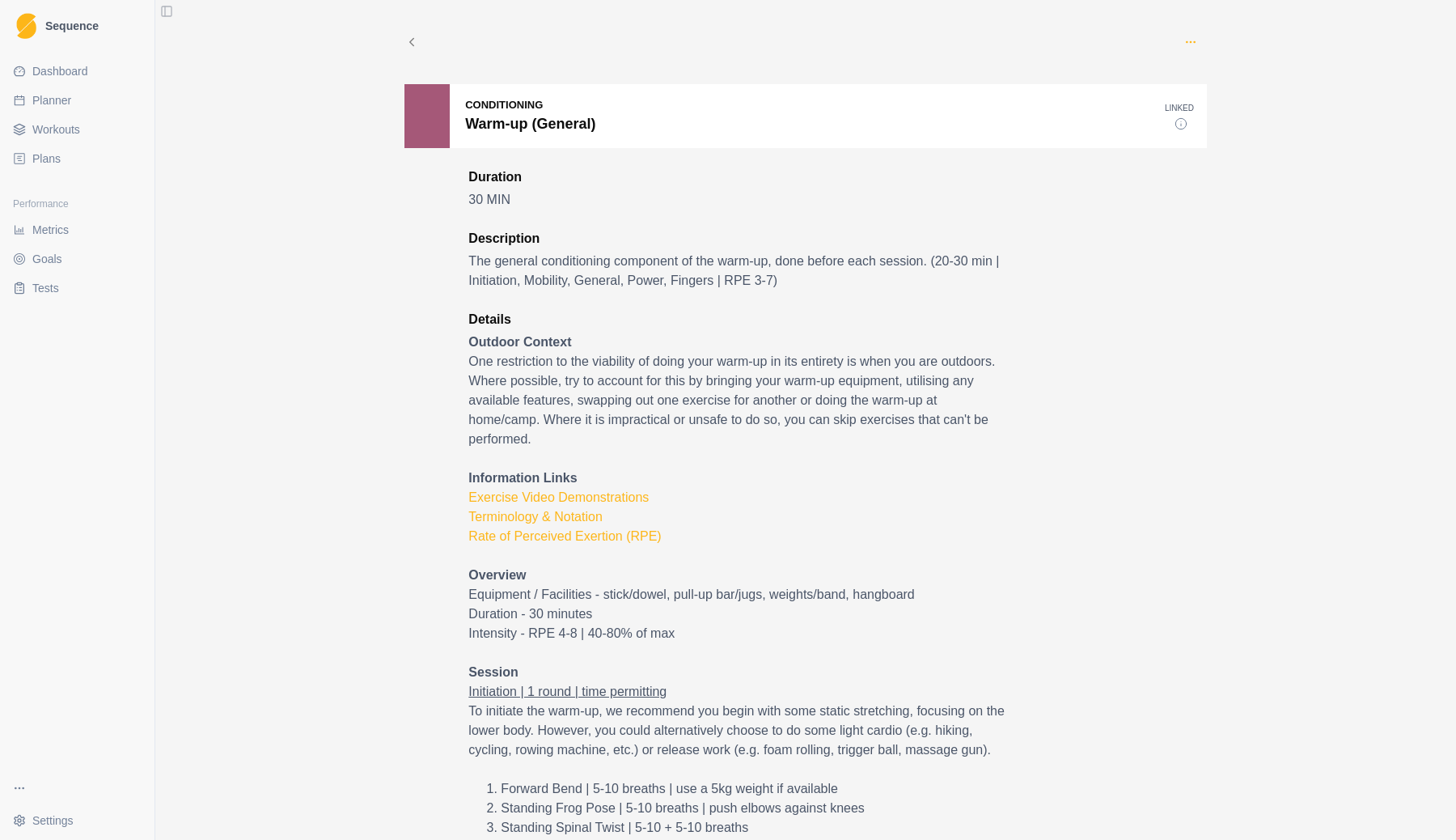
click at [1192, 41] on icon "button" at bounding box center [1191, 42] width 13 height 13
click at [1211, 110] on p "Duplicate" at bounding box center [1265, 110] width 181 height 30
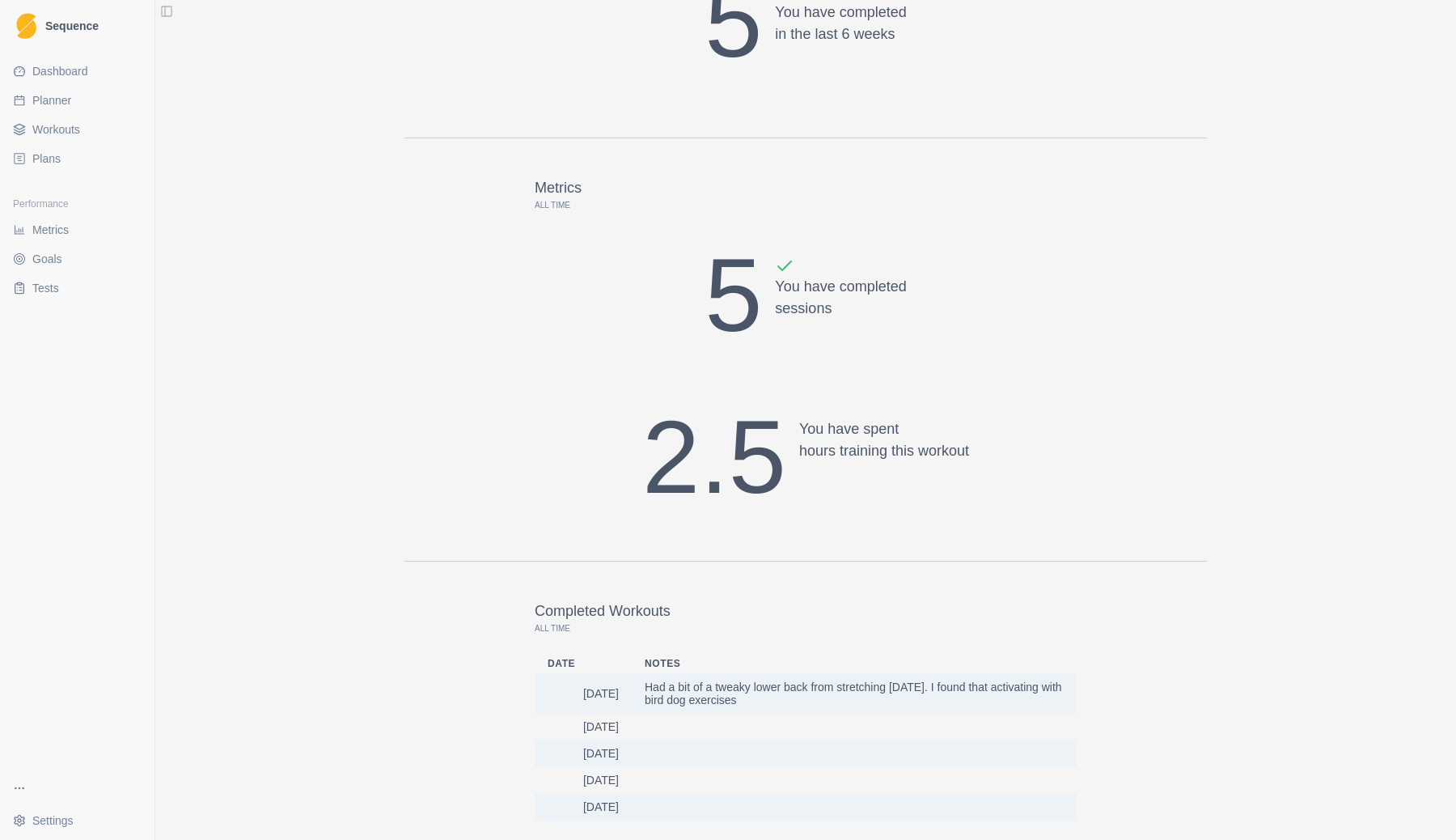
scroll to position [1861, 0]
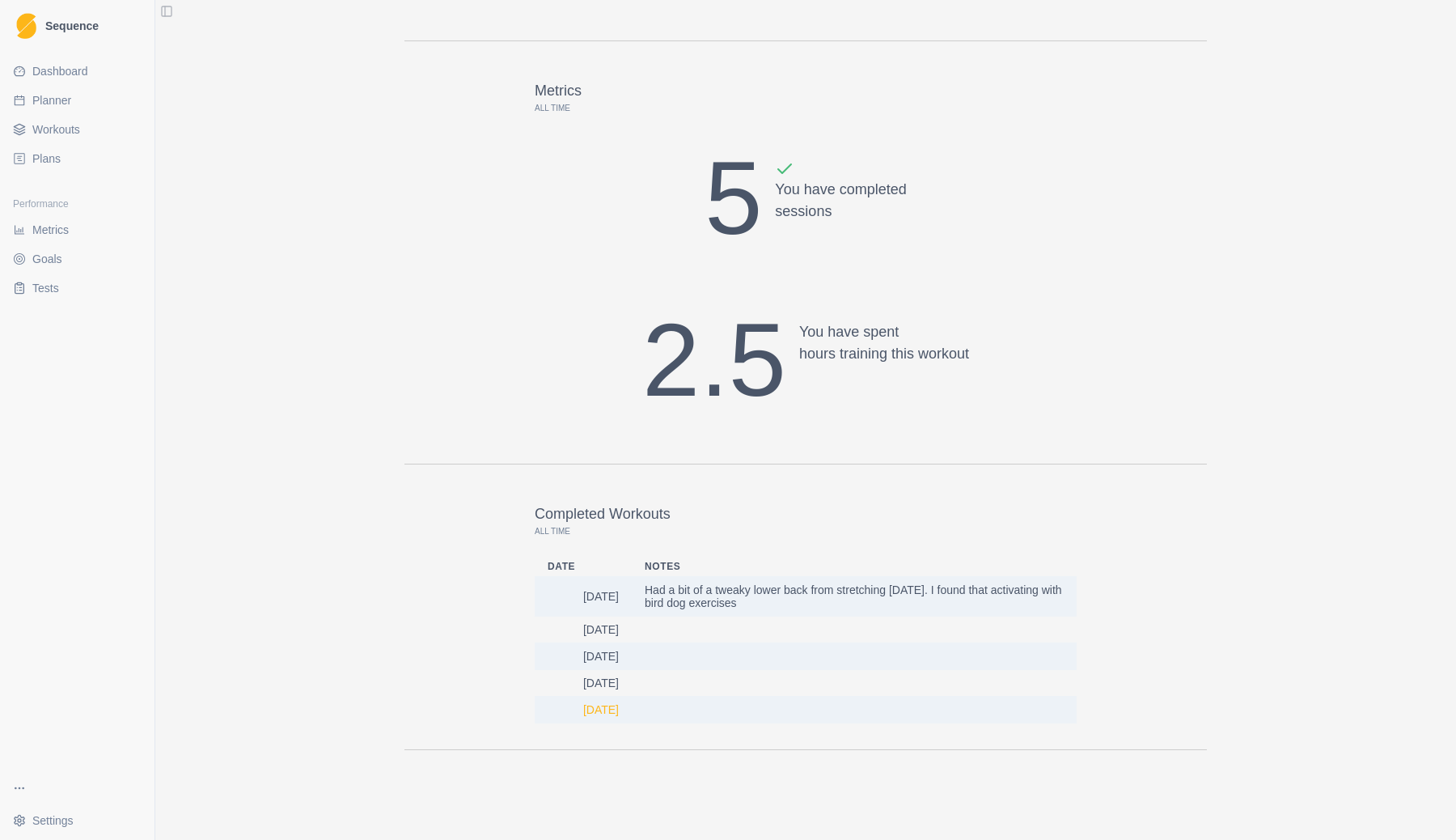
click at [599, 709] on td "[DATE]" at bounding box center [583, 709] width 97 height 27
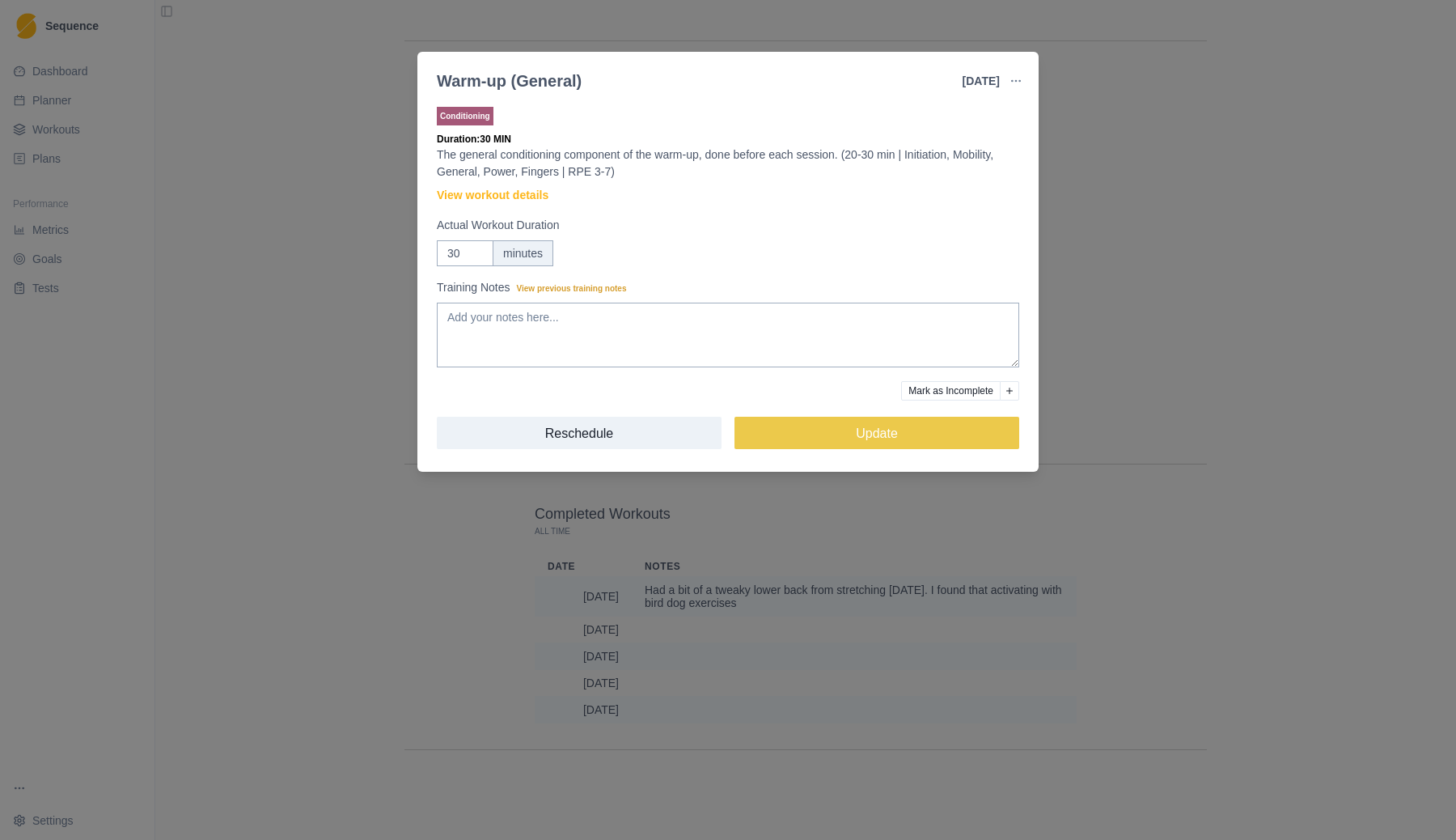
click at [1100, 115] on div "Warm-up (General) [DATE] Link To Goal View Workout Metrics Edit Original Workou…" at bounding box center [728, 420] width 1456 height 840
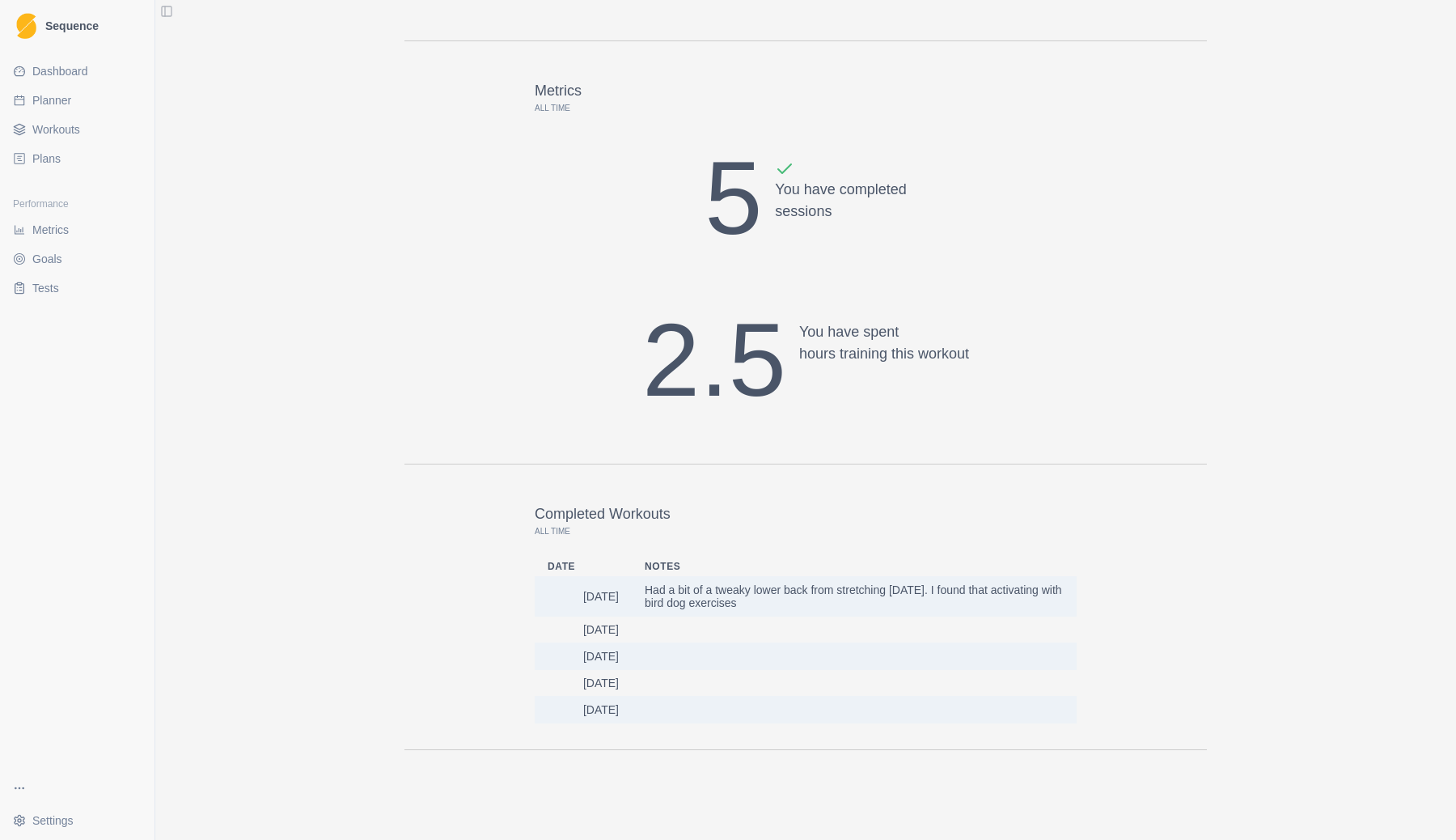
click at [64, 100] on span "Planner" at bounding box center [52, 101] width 39 height 16
select select "month"
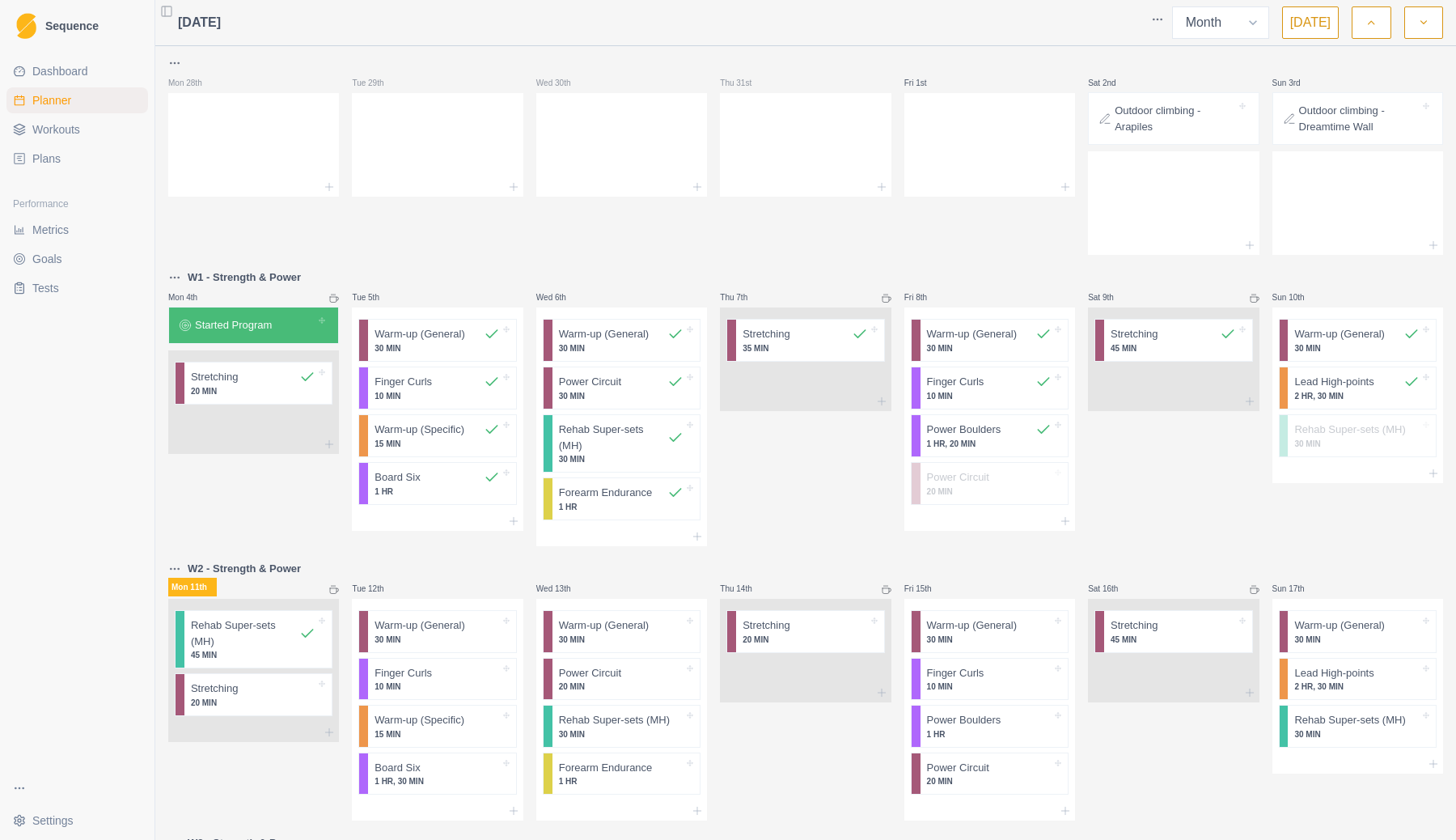
click at [1373, 24] on polyline "button" at bounding box center [1371, 23] width 6 height 3
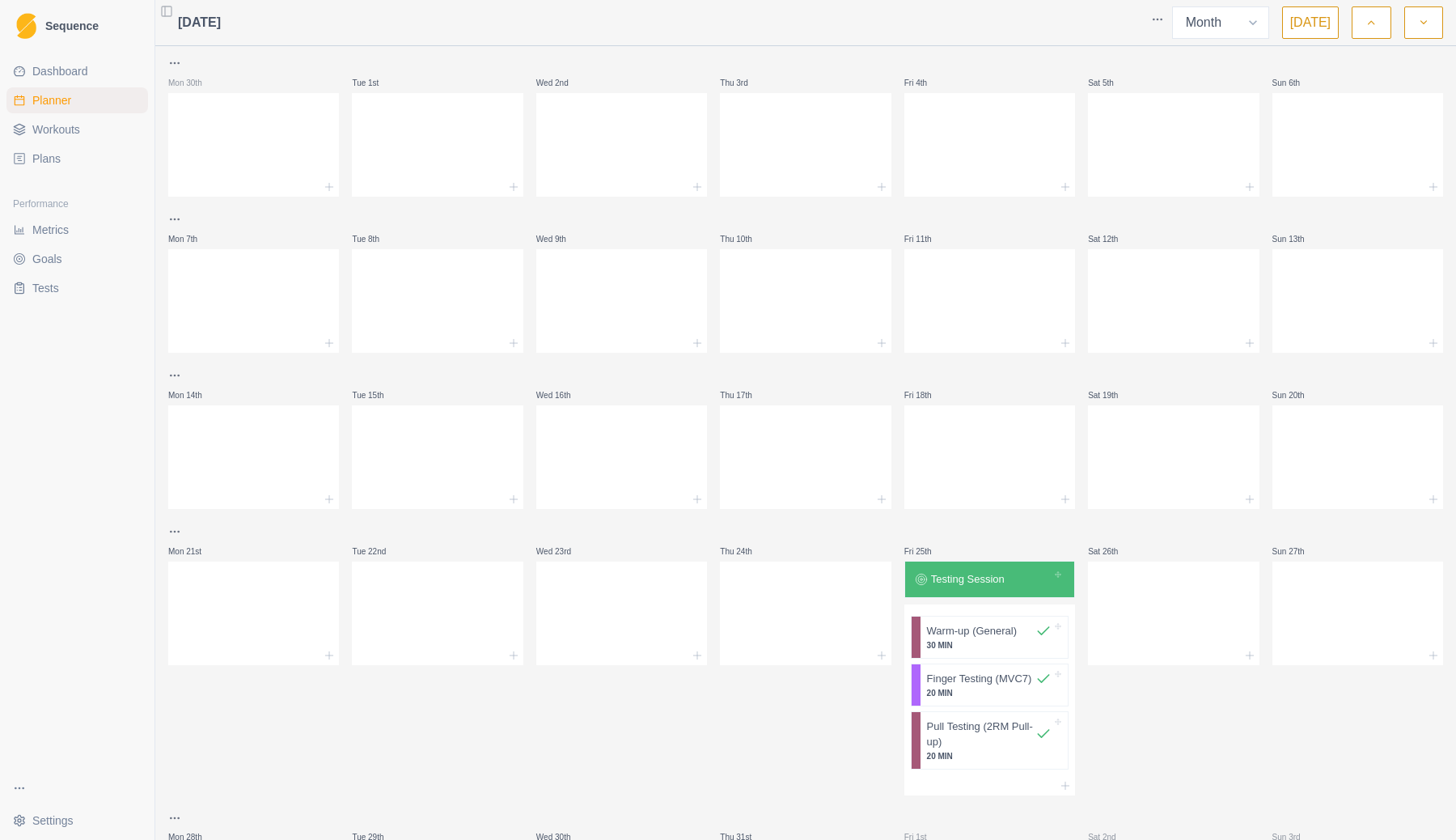
click at [1314, 24] on button "[DATE]" at bounding box center [1310, 23] width 57 height 32
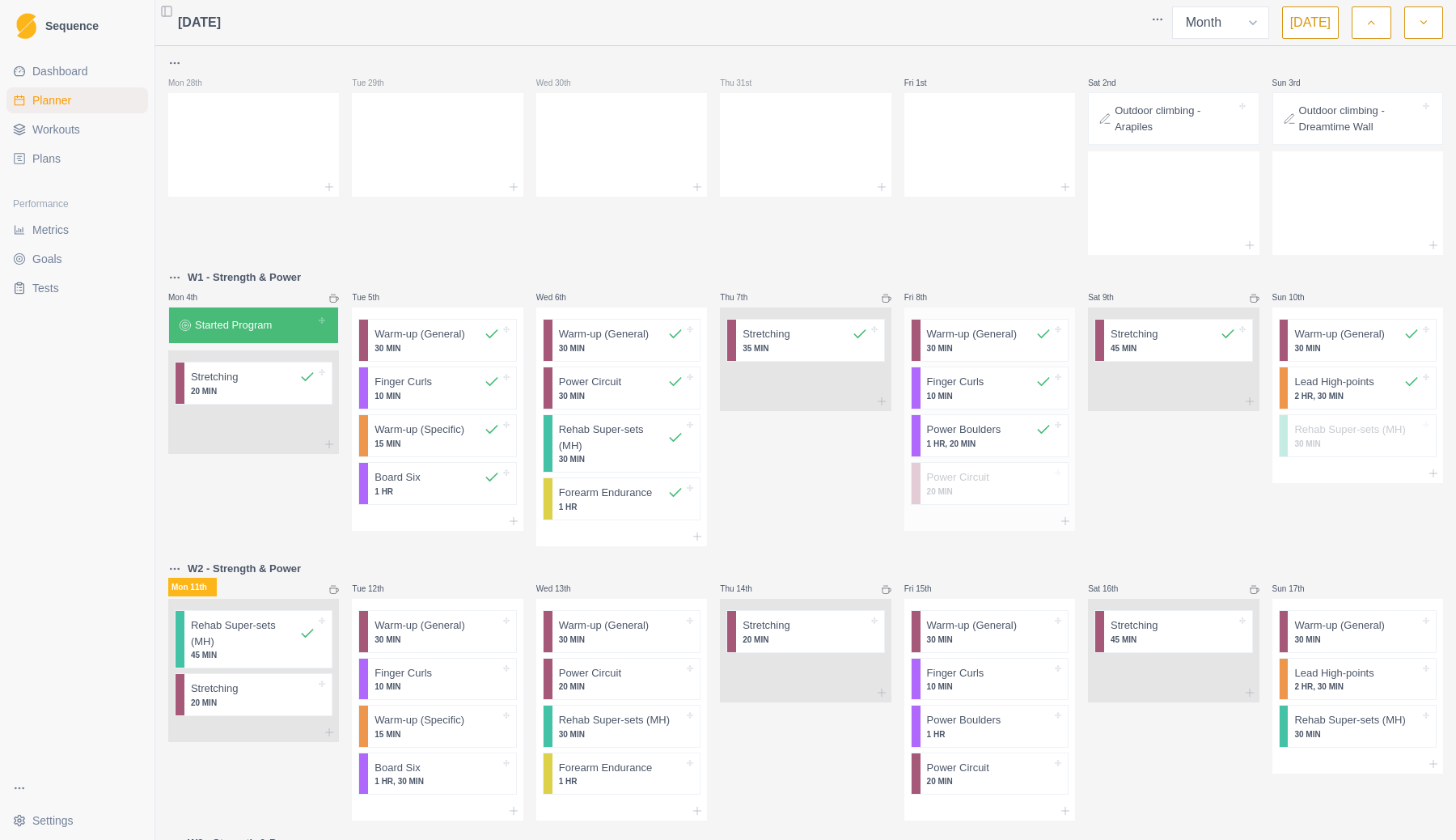
click at [976, 438] on p "1 HR, 20 MIN" at bounding box center [990, 443] width 126 height 12
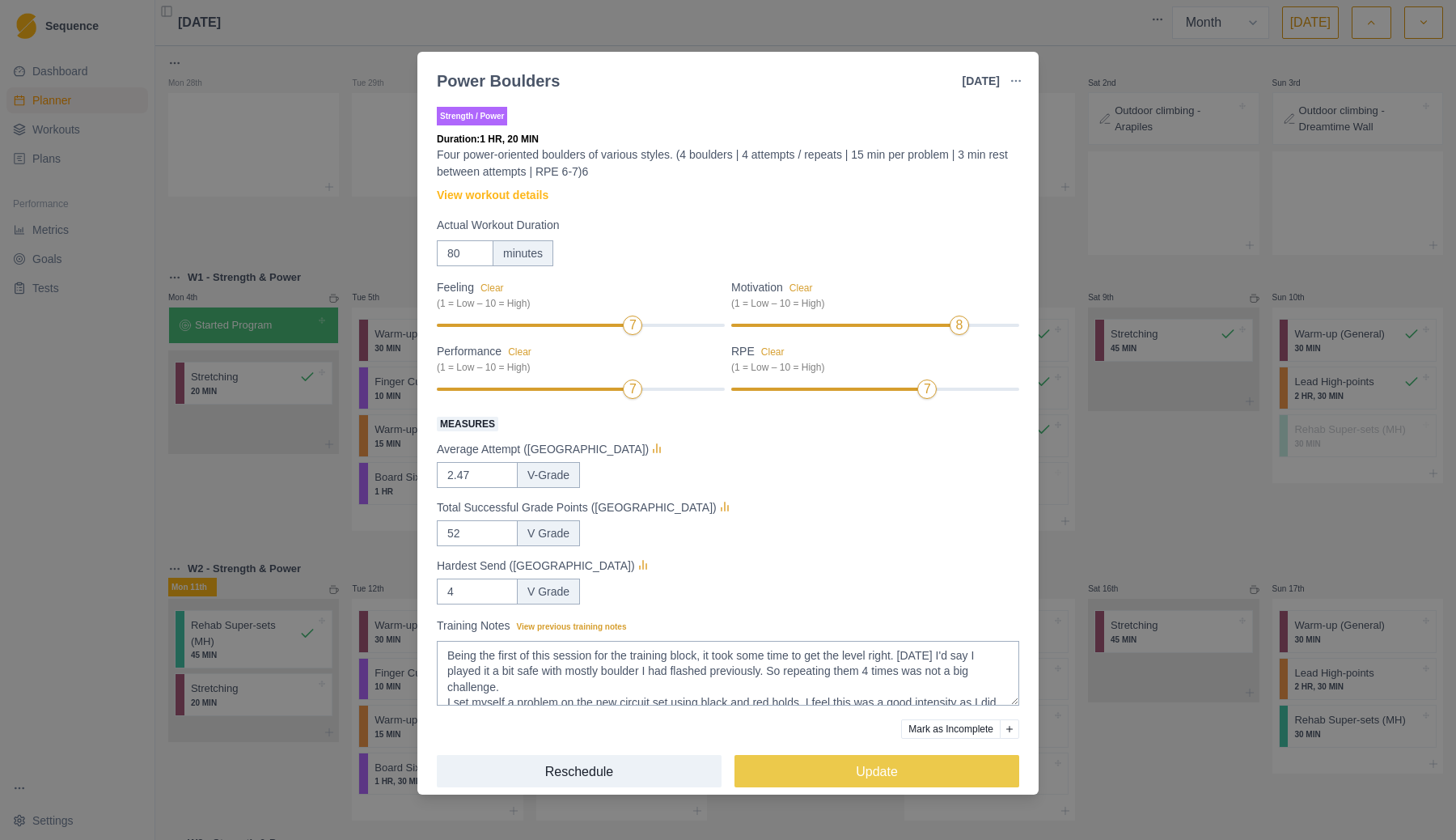
scroll to position [15, 0]
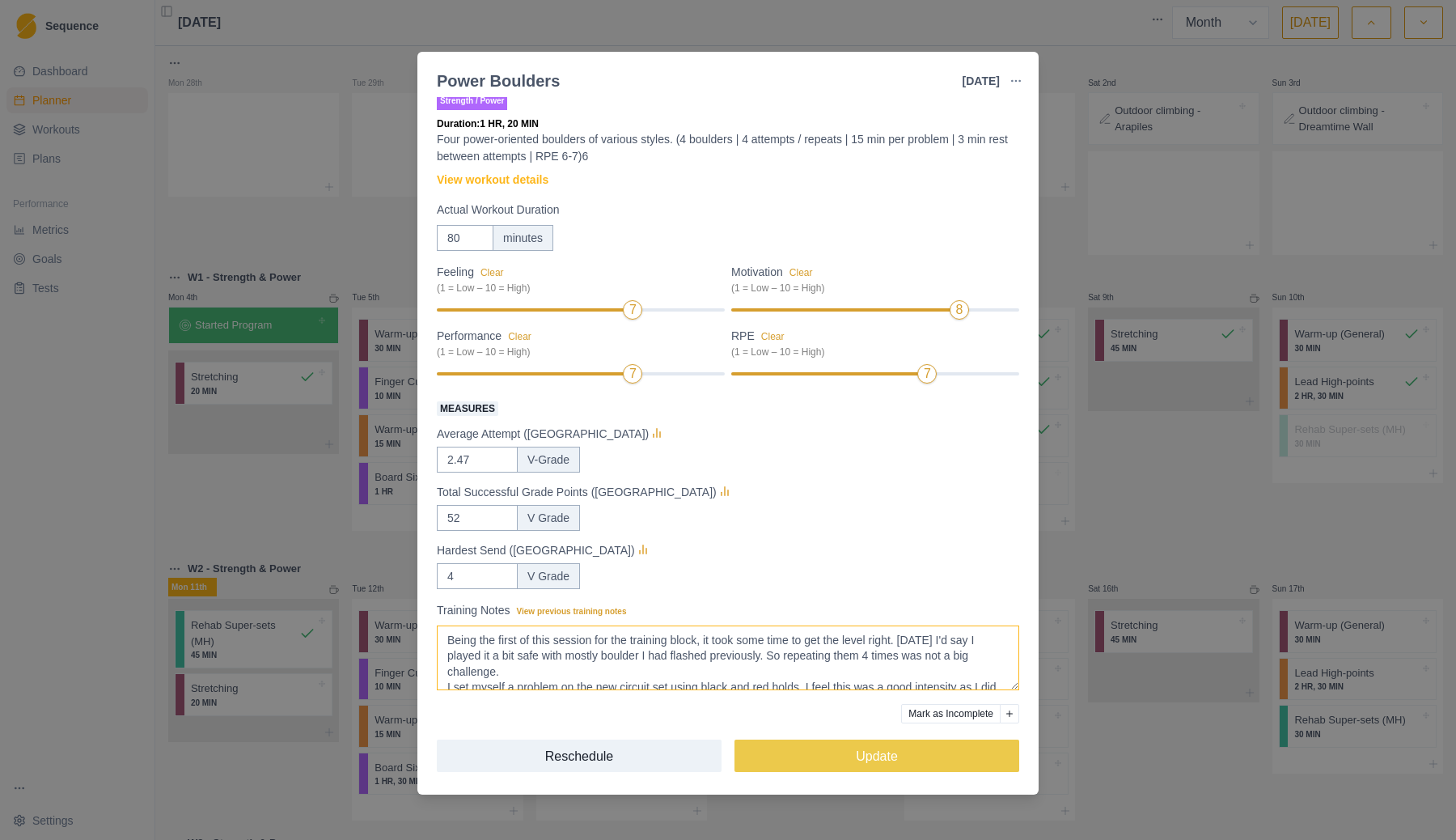
click at [641, 655] on textarea "Being the first of this session for the training block, it took some time to ge…" at bounding box center [728, 658] width 582 height 65
click at [640, 655] on textarea "Being the first of this session for the training block, it took some time to ge…" at bounding box center [728, 658] width 582 height 65
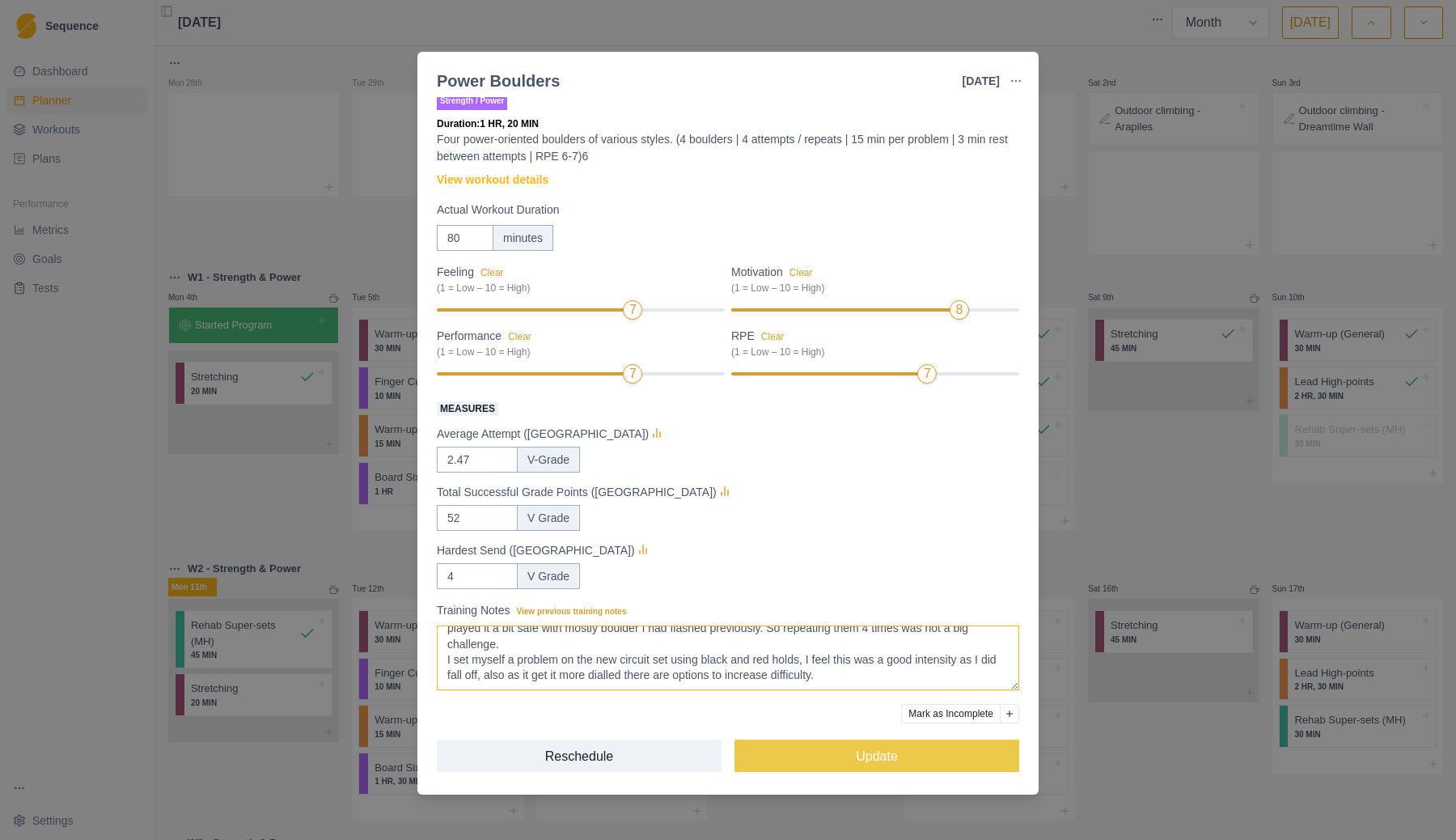
scroll to position [40, 0]
click at [1037, 420] on div "Strength / Power Duration: 1 HR, 20 MIN Four power-oriented boulders of various…" at bounding box center [728, 446] width 621 height 697
click at [1088, 80] on div "Power Boulders [DATE] Link To Goal View Workout Metrics Edit Original Workout R…" at bounding box center [728, 420] width 1456 height 840
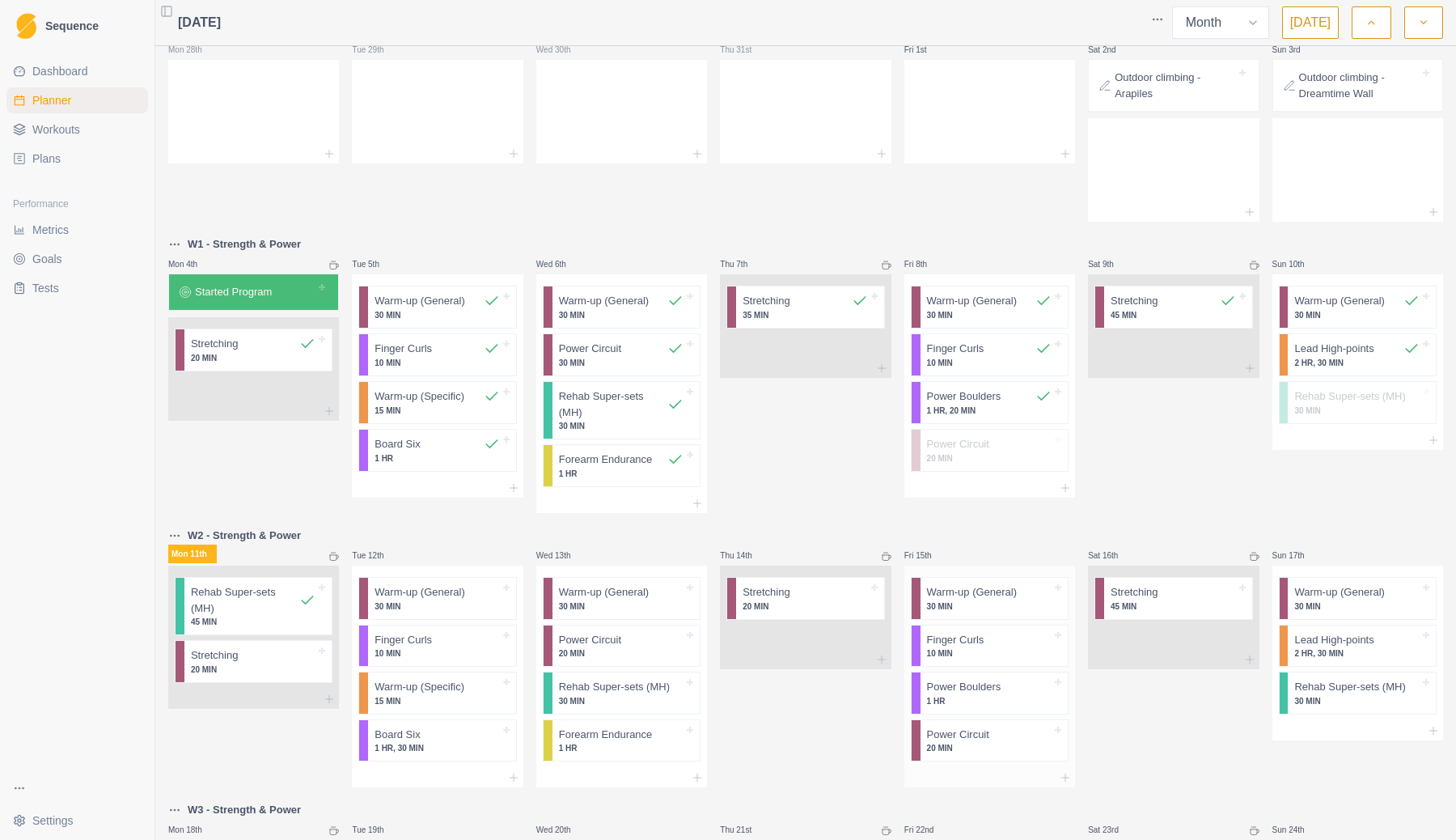
scroll to position [39, 0]
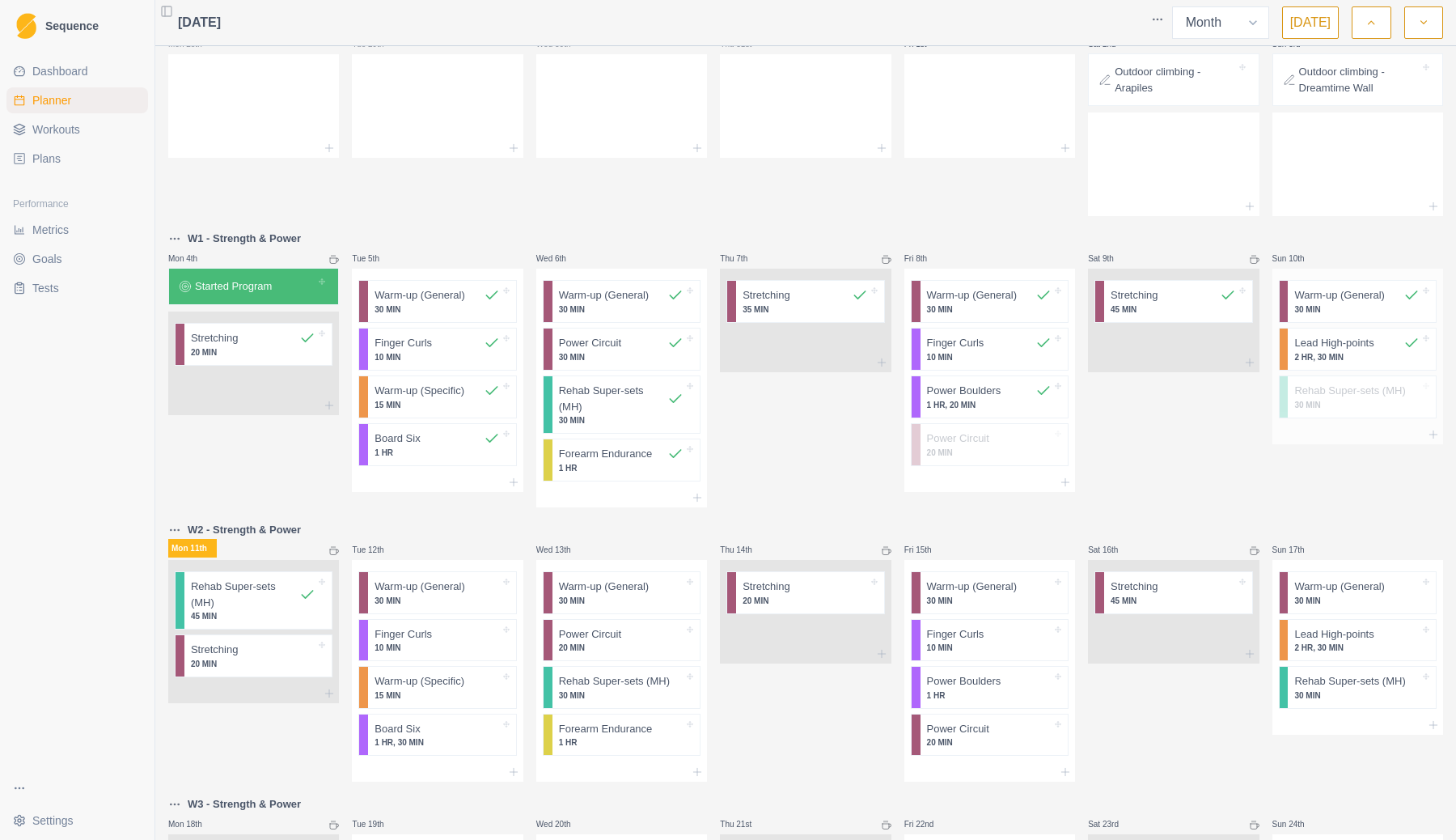
click at [1353, 349] on p "Lead High-points" at bounding box center [1334, 343] width 79 height 16
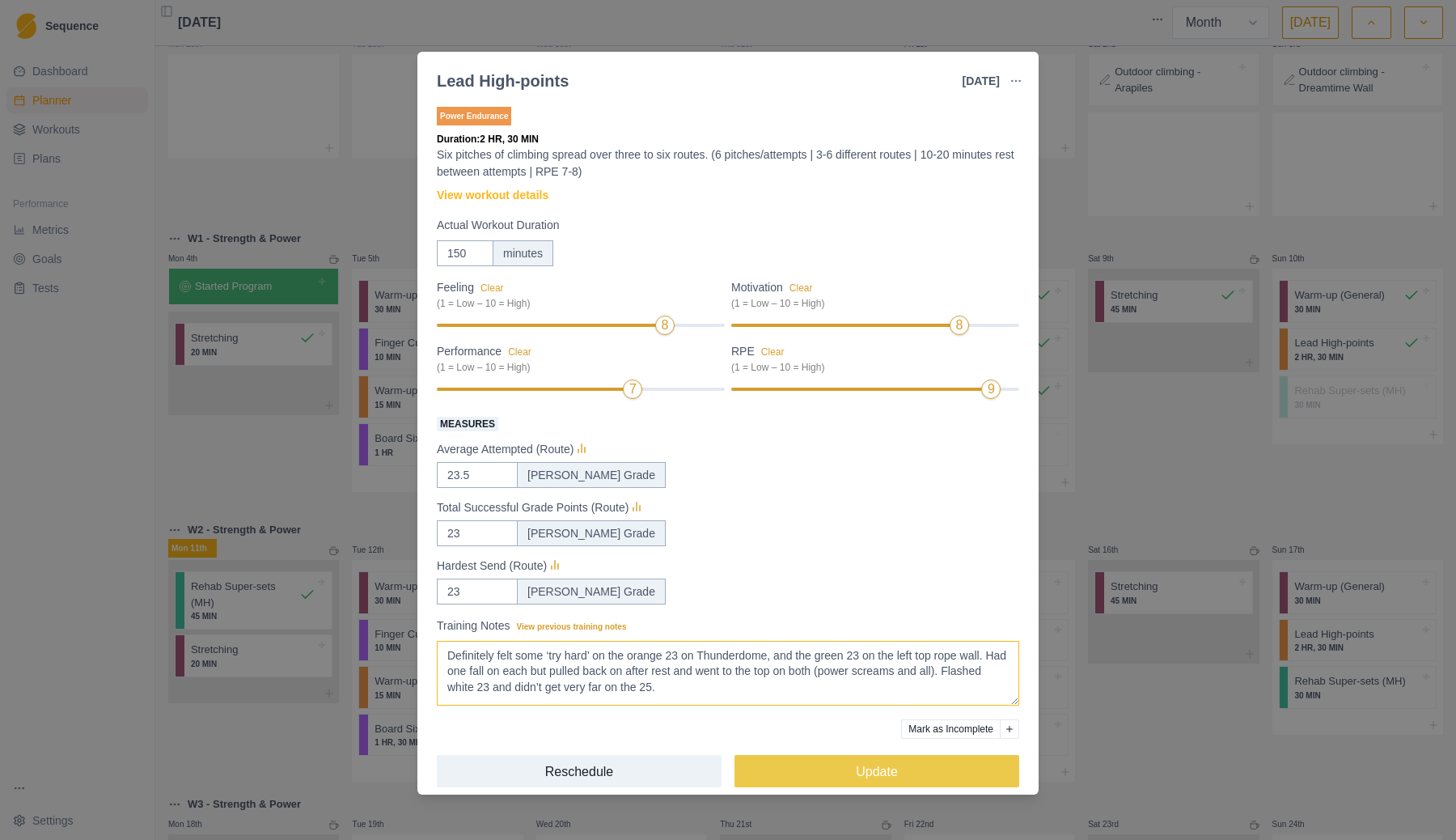
drag, startPoint x: 761, startPoint y: 695, endPoint x: 751, endPoint y: 694, distance: 10.0
click at [761, 695] on textarea "Definitely felt some ‘try hard’ on the orange 23 on Thunderdome, and the green …" at bounding box center [728, 674] width 582 height 65
paste textarea "I found it a bit hard to get it all done between belaying and chatting - some r…"
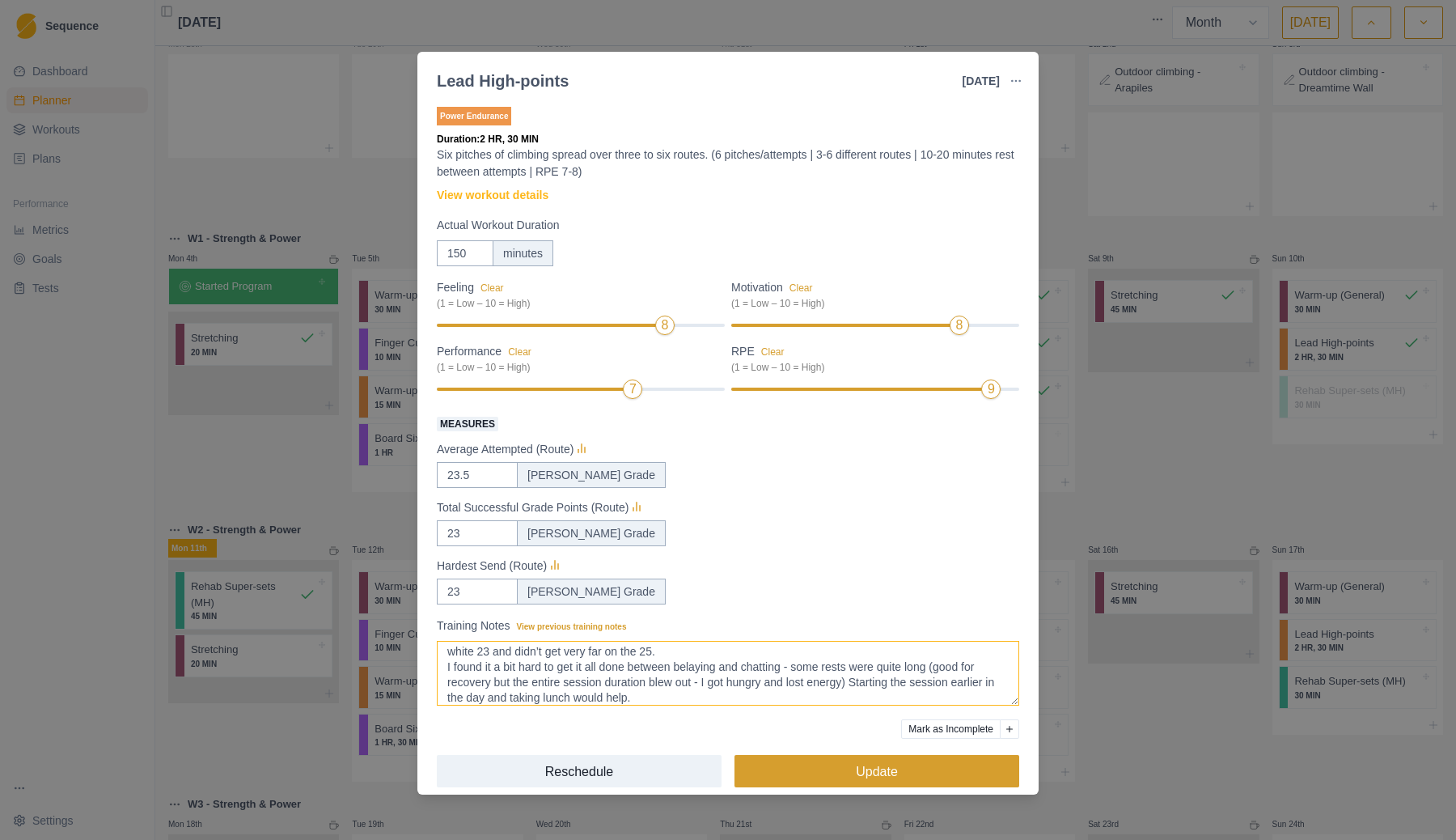
type textarea "Definitely felt some ‘try hard’ on the orange 23 on Thunderdome, and the green …"
click at [873, 769] on button "Update" at bounding box center [876, 771] width 285 height 32
